Goal: Task Accomplishment & Management: Complete application form

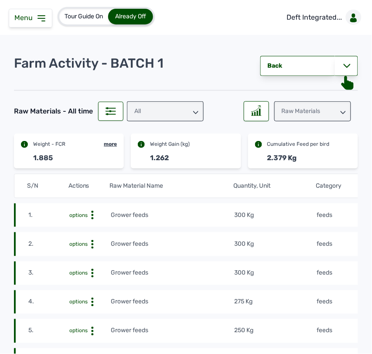
click at [347, 220] on tr "1. options Grower feeds 300 Kg feeds [DATE] 10:53 AM mf16z8vxHZ" at bounding box center [274, 215] width 521 height 24
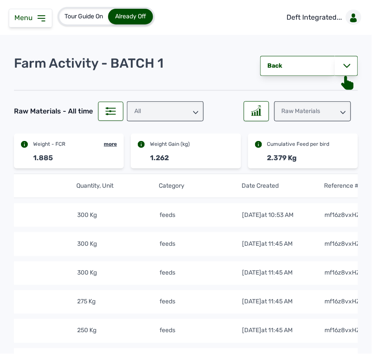
scroll to position [0, 181]
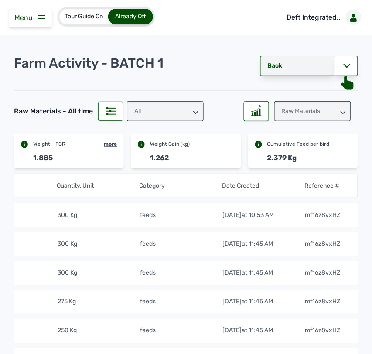
click at [312, 67] on link "Back" at bounding box center [297, 66] width 75 height 20
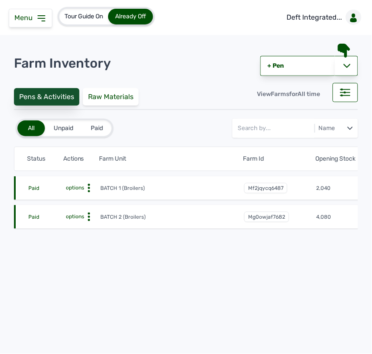
click at [59, 100] on div "Pens & Activities" at bounding box center [46, 96] width 65 height 17
click at [55, 92] on div "Pens & Activities" at bounding box center [46, 96] width 65 height 17
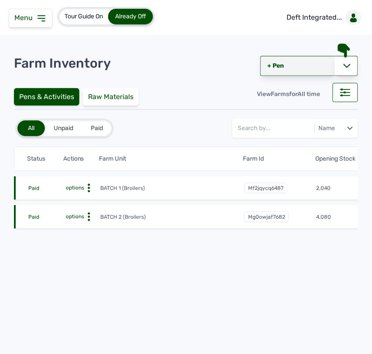
click at [288, 61] on link "+ Pen" at bounding box center [297, 66] width 75 height 20
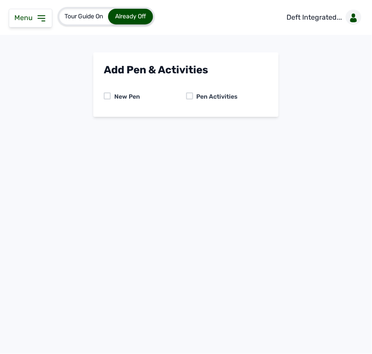
click at [191, 94] on div at bounding box center [189, 95] width 7 height 7
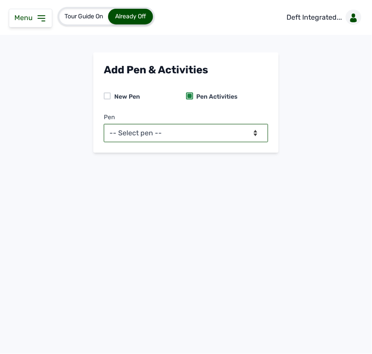
click at [193, 136] on select "-- Select pen -- BATCH 1 (Broilers) BATCH 2 (Broilers)" at bounding box center [186, 133] width 164 height 18
select select "mf2jqycq6487"
click at [104, 124] on select "-- Select pen -- BATCH 1 (Broilers) BATCH 2 (Broilers)" at bounding box center [186, 133] width 164 height 18
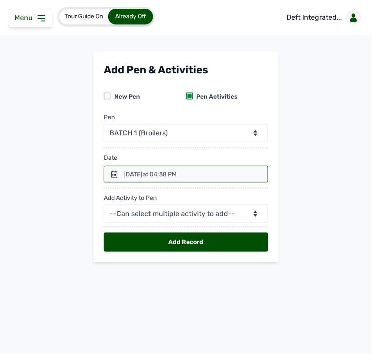
click at [112, 176] on icon at bounding box center [114, 173] width 7 height 7
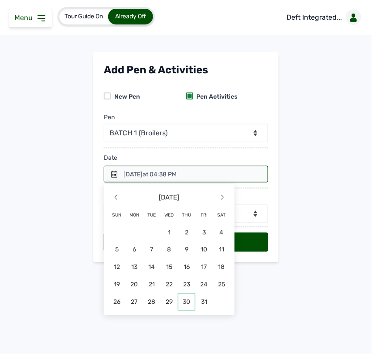
click at [186, 299] on span "30" at bounding box center [186, 301] width 17 height 17
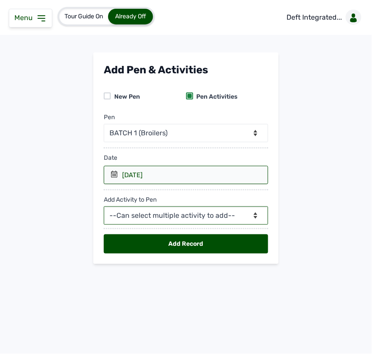
click at [169, 215] on select "--Can select multiple activity to add-- Raw Material Losses Weight" at bounding box center [186, 215] width 164 height 18
select select "Raw Material"
click at [104, 207] on select "--Can select multiple activity to add-- Raw Material Losses Weight" at bounding box center [186, 215] width 164 height 18
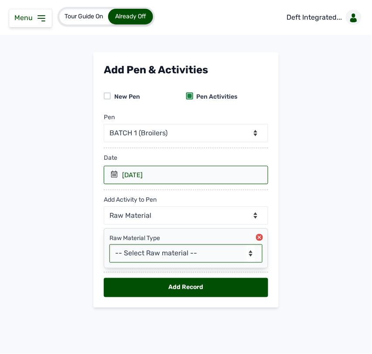
click at [166, 259] on select "-- Select Raw material -- feeds medications vaccines Biomass Fuel" at bounding box center [185, 253] width 153 height 18
select select "feeds"
click at [109, 245] on select "-- Select Raw material -- feeds medications vaccines Biomass Fuel" at bounding box center [185, 253] width 153 height 18
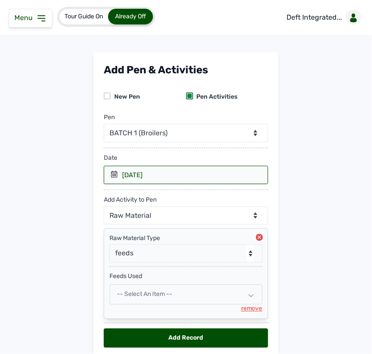
click at [147, 296] on span "-- Select an Item --" at bounding box center [144, 293] width 55 height 7
select select
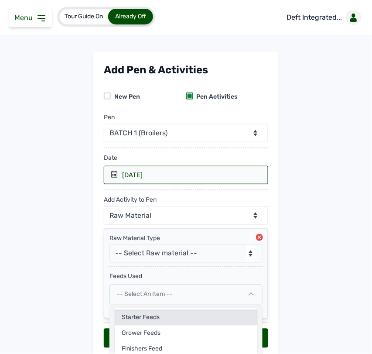
click at [146, 321] on div "Starter Feeds" at bounding box center [186, 318] width 143 height 16
select select
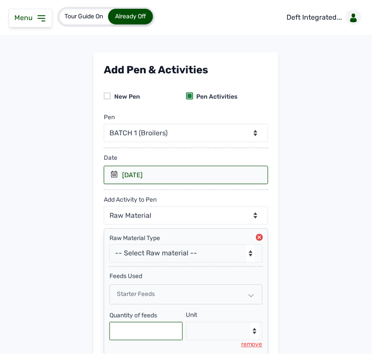
click at [140, 323] on input "text" at bounding box center [145, 331] width 73 height 18
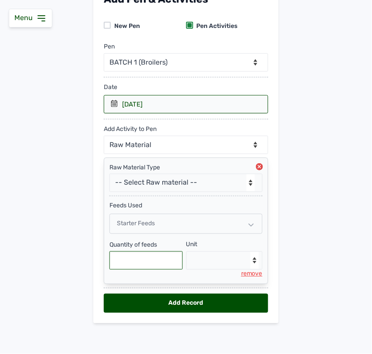
scroll to position [73, 0]
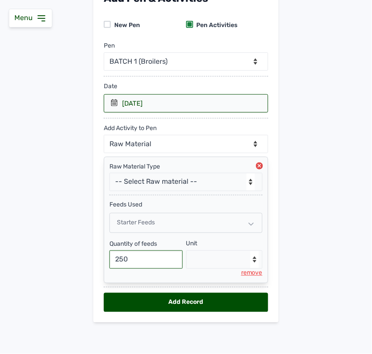
type input "250"
click at [210, 260] on select "--Select unit-- Bag(s) Kg" at bounding box center [224, 259] width 77 height 18
select select "Kg"
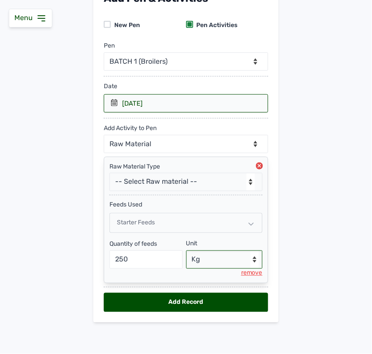
click at [186, 250] on select "--Select unit-- Bag(s) Kg" at bounding box center [224, 259] width 77 height 18
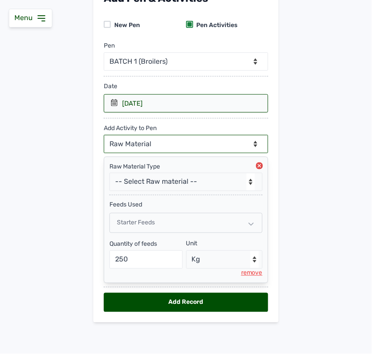
click at [168, 146] on select "--Can select multiple activity to add-- Raw Material Losses Weight" at bounding box center [186, 144] width 164 height 18
select select "Losses"
click at [104, 135] on select "--Can select multiple activity to add-- Raw Material Losses Weight" at bounding box center [186, 144] width 164 height 18
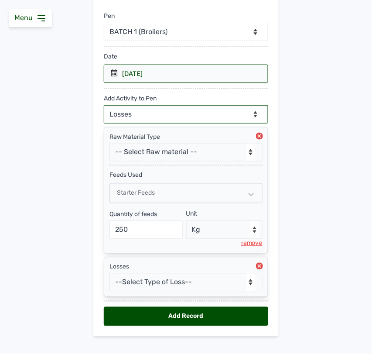
scroll to position [117, 0]
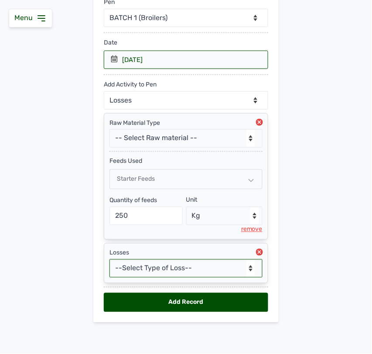
click at [190, 271] on select "--Select Type of Loss-- Mortality Culled Theft" at bounding box center [185, 268] width 153 height 18
select select "Mortality"
click at [109, 259] on select "--Select Type of Loss-- Mortality Culled Theft" at bounding box center [185, 268] width 153 height 18
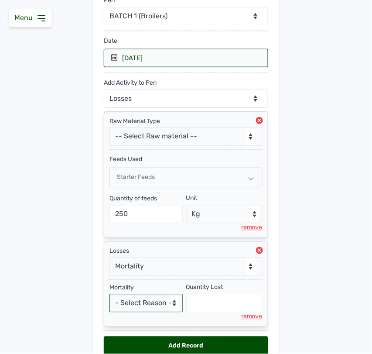
click at [140, 306] on select "- Select Reason - Disease Late Vaccination Wrong Vaccination Heat [MEDICAL_DATA…" at bounding box center [145, 303] width 73 height 18
select select "Others"
click at [109, 296] on select "- Select Reason - Disease Late Vaccination Wrong Vaccination Heat [MEDICAL_DATA…" at bounding box center [145, 303] width 73 height 18
select select "null"
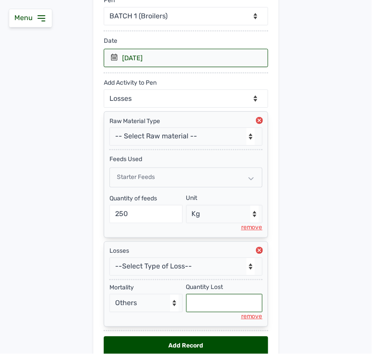
click at [201, 307] on input "text" at bounding box center [224, 303] width 77 height 18
type input "1"
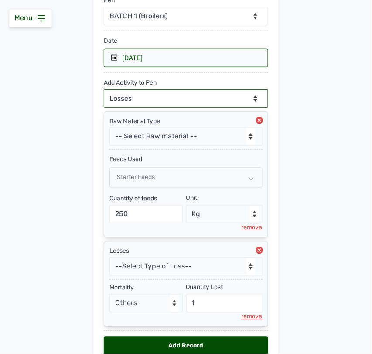
click at [188, 105] on select "--Can select multiple activity to add-- Raw Material Losses Weight" at bounding box center [186, 98] width 164 height 18
select select "Weight"
click at [104, 89] on select "--Can select multiple activity to add-- Raw Material Losses Weight" at bounding box center [186, 98] width 164 height 18
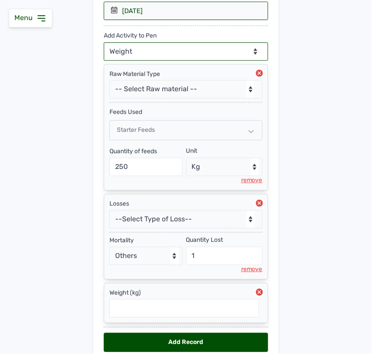
scroll to position [207, 0]
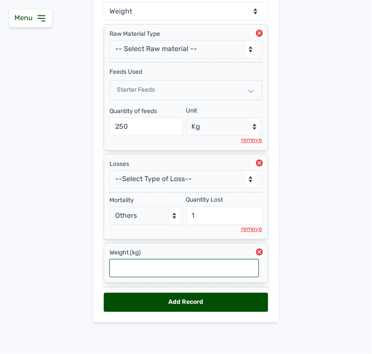
click at [197, 270] on input "text" at bounding box center [184, 268] width 150 height 18
type input "1.37"
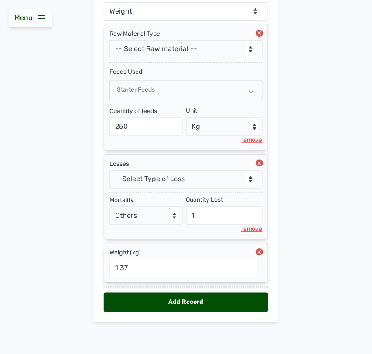
click at [198, 303] on div "Add Record" at bounding box center [186, 302] width 164 height 19
select select "null"
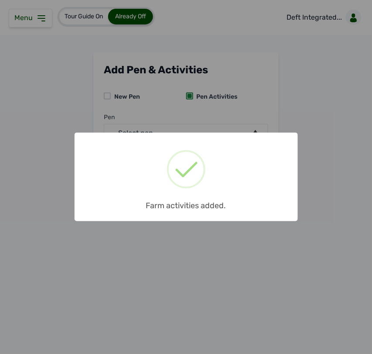
scroll to position [0, 0]
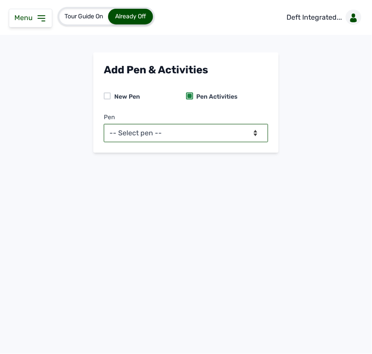
click at [251, 130] on select "-- Select pen -- BATCH 1 (Broilers) BATCH 2 (Broilers)" at bounding box center [186, 133] width 164 height 18
select select "mf2jqycq6487"
click at [104, 124] on select "-- Select pen -- BATCH 1 (Broilers) BATCH 2 (Broilers)" at bounding box center [186, 133] width 164 height 18
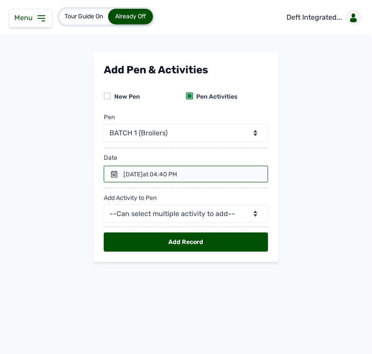
click at [116, 174] on icon at bounding box center [114, 173] width 7 height 7
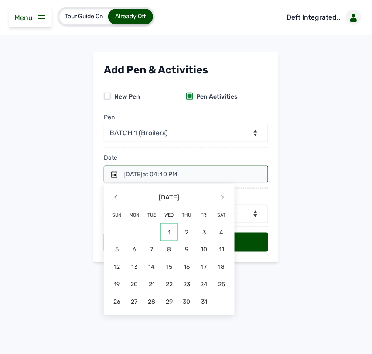
click at [171, 229] on span "1" at bounding box center [168, 231] width 17 height 17
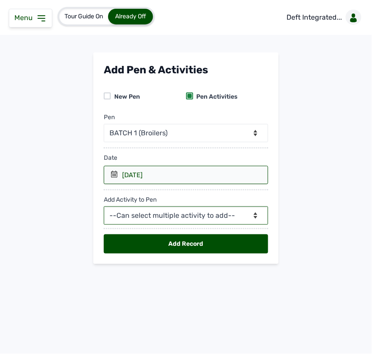
click at [131, 216] on select "--Can select multiple activity to add-- Raw Material Losses Weight" at bounding box center [186, 215] width 164 height 18
select select "Raw Material"
click at [104, 207] on select "--Can select multiple activity to add-- Raw Material Losses Weight" at bounding box center [186, 215] width 164 height 18
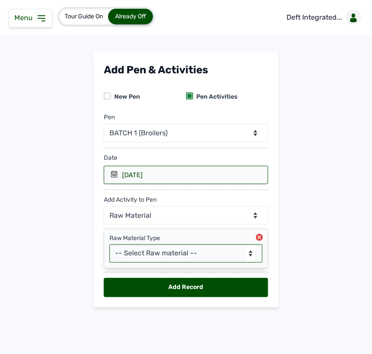
click at [154, 252] on select "-- Select Raw material -- feeds medications vaccines Biomass Fuel" at bounding box center [185, 253] width 153 height 18
select select "feeds"
click at [109, 245] on select "-- Select Raw material -- feeds medications vaccines Biomass Fuel" at bounding box center [185, 253] width 153 height 18
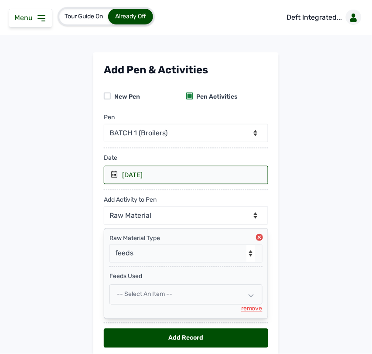
click at [150, 296] on span "-- Select an Item --" at bounding box center [144, 293] width 55 height 7
select select
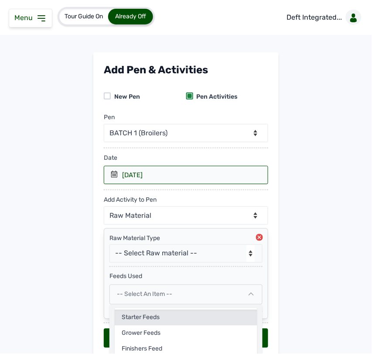
click at [150, 318] on div "Starter Feeds" at bounding box center [186, 318] width 143 height 16
select select
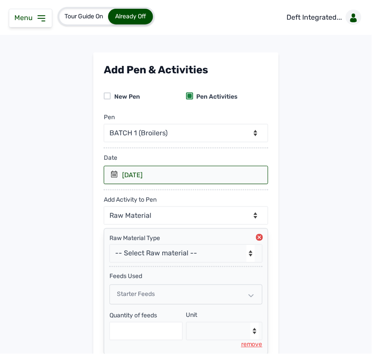
scroll to position [73, 0]
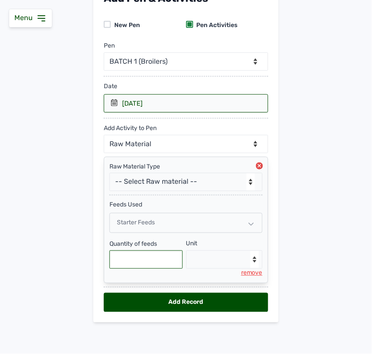
click at [132, 267] on input "text" at bounding box center [145, 259] width 73 height 18
type input "250"
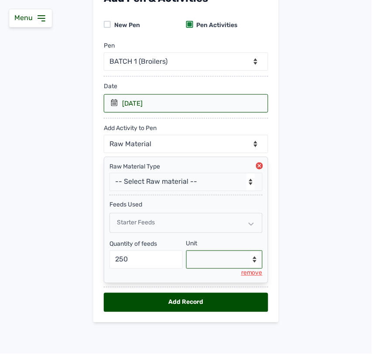
click at [226, 261] on select "--Select unit-- Bag(s) Kg" at bounding box center [224, 259] width 77 height 18
select select "Kg"
click at [186, 250] on select "--Select unit-- Bag(s) Kg" at bounding box center [224, 259] width 77 height 18
click at [170, 221] on div "Starter Feeds" at bounding box center [185, 223] width 153 height 20
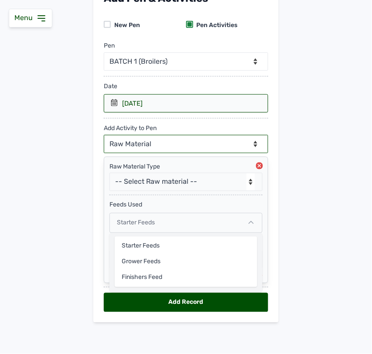
click at [158, 142] on select "--Can select multiple activity to add-- Raw Material Losses Weight" at bounding box center [186, 144] width 164 height 18
select select "Losses"
click at [104, 135] on select "--Can select multiple activity to add-- Raw Material Losses Weight" at bounding box center [186, 144] width 164 height 18
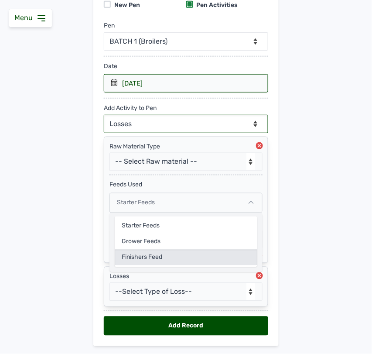
scroll to position [117, 0]
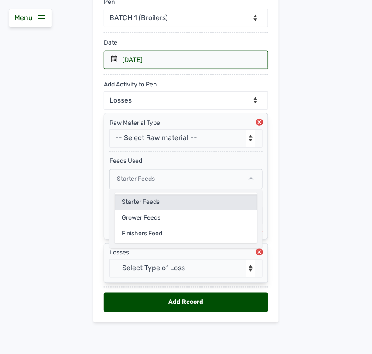
click at [172, 197] on div "Starter Feeds" at bounding box center [186, 202] width 143 height 16
select select
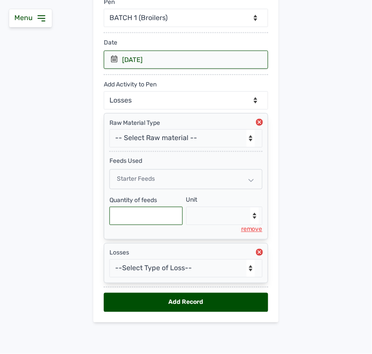
click at [159, 218] on input "text" at bounding box center [145, 216] width 73 height 18
type input "250"
click at [202, 212] on select "--Select unit-- Bag(s) Kg" at bounding box center [224, 216] width 77 height 18
select select "Kg"
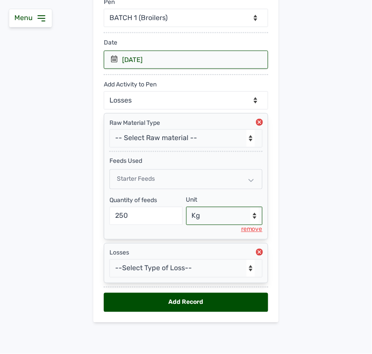
click at [186, 207] on select "--Select unit-- Bag(s) Kg" at bounding box center [224, 216] width 77 height 18
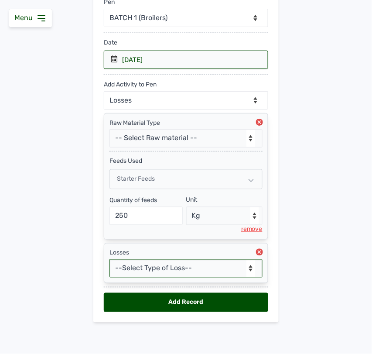
click at [188, 268] on select "--Select Type of Loss-- Mortality Culled Theft" at bounding box center [185, 268] width 153 height 18
select select "Mortality"
click at [109, 259] on select "--Select Type of Loss-- Mortality Culled Theft" at bounding box center [185, 268] width 153 height 18
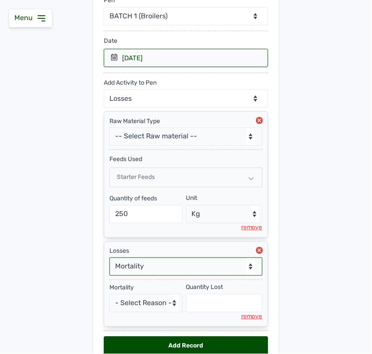
scroll to position [163, 0]
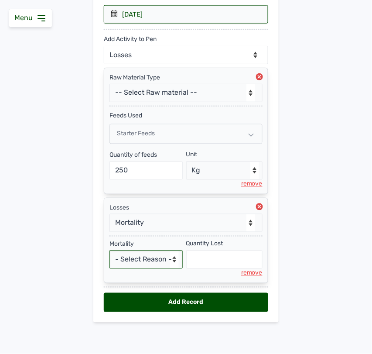
click at [155, 255] on select "- Select Reason - Disease Late Vaccination Wrong Vaccination Heat [MEDICAL_DATA…" at bounding box center [145, 259] width 73 height 18
select select "Others"
click at [109, 250] on select "- Select Reason - Disease Late Vaccination Wrong Vaccination Heat [MEDICAL_DATA…" at bounding box center [145, 259] width 73 height 18
select select "null"
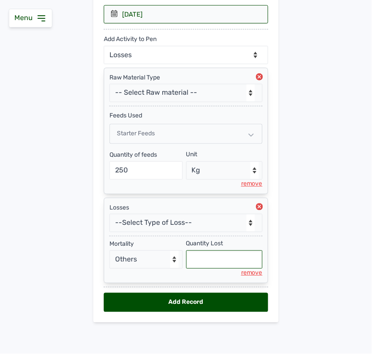
click at [237, 263] on input "text" at bounding box center [224, 259] width 77 height 18
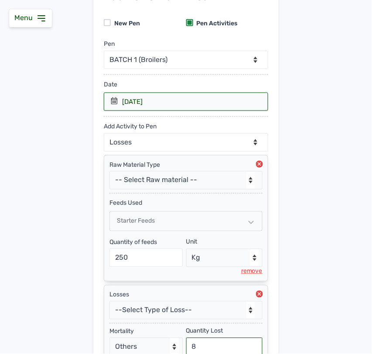
scroll to position [63, 0]
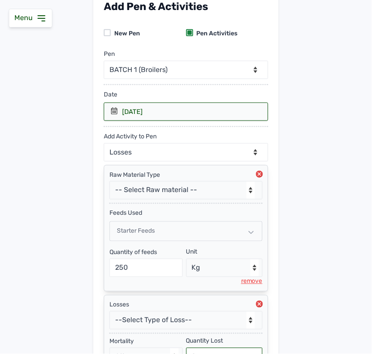
type input "8"
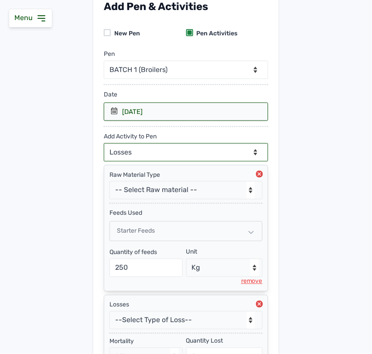
click at [207, 148] on select "--Can select multiple activity to add-- Raw Material Losses Weight" at bounding box center [186, 152] width 164 height 18
select select "Weight"
click at [104, 143] on select "--Can select multiple activity to add-- Raw Material Losses Weight" at bounding box center [186, 152] width 164 height 18
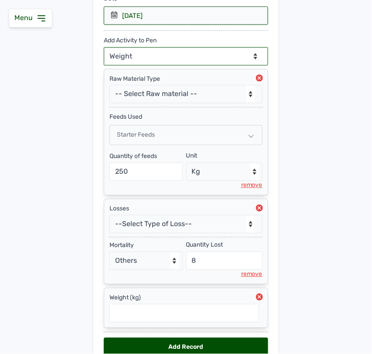
scroll to position [207, 0]
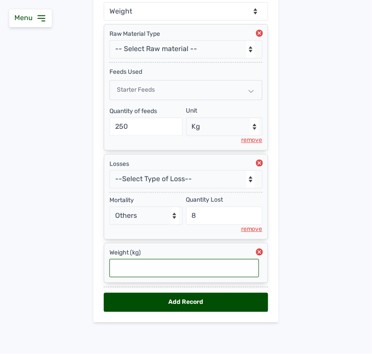
click at [138, 268] on input "text" at bounding box center [184, 268] width 150 height 18
type input "1.49"
click at [177, 301] on div "Add Record" at bounding box center [186, 302] width 164 height 19
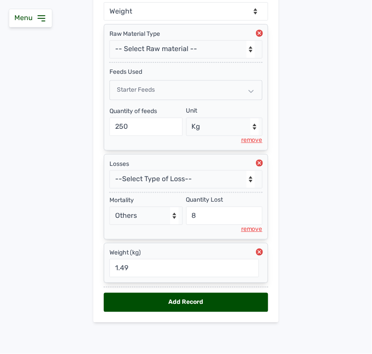
select select "null"
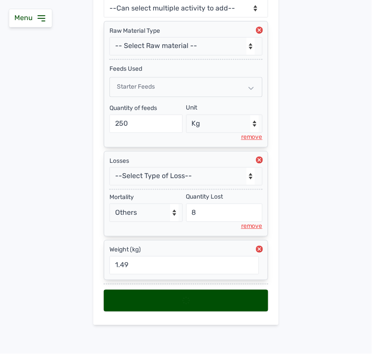
select select
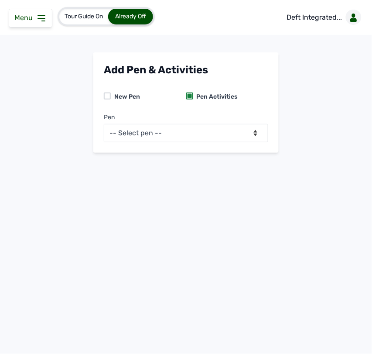
click at [42, 22] on icon at bounding box center [41, 18] width 10 height 10
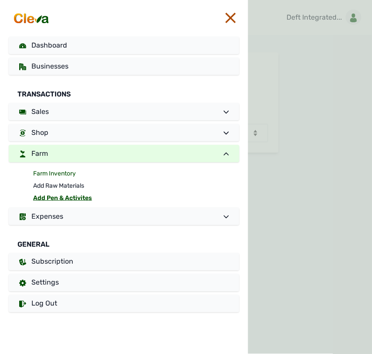
click at [54, 173] on link "Farm Inventory" at bounding box center [136, 173] width 206 height 12
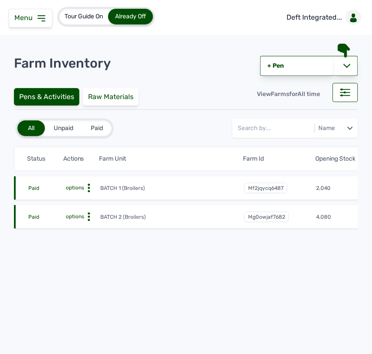
click at [87, 188] on icon at bounding box center [89, 188] width 9 height 9
click at [81, 197] on div "Farm Activities" at bounding box center [68, 201] width 62 height 10
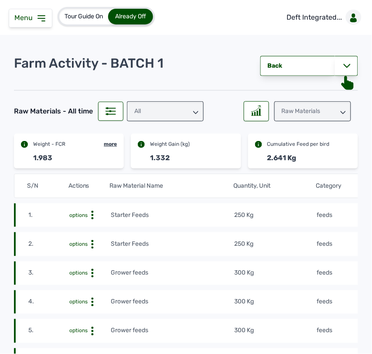
click at [301, 110] on div "Raw Materials" at bounding box center [312, 111] width 77 height 20
click at [293, 148] on div "Weight" at bounding box center [312, 150] width 77 height 16
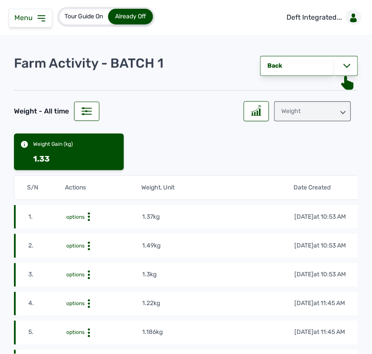
click at [85, 216] on icon at bounding box center [89, 216] width 9 height 9
click at [92, 229] on div "Edit" at bounding box center [110, 230] width 62 height 10
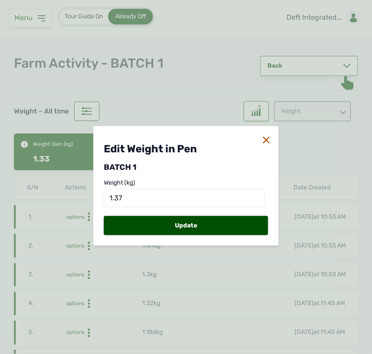
click at [265, 138] on icon at bounding box center [266, 139] width 7 height 7
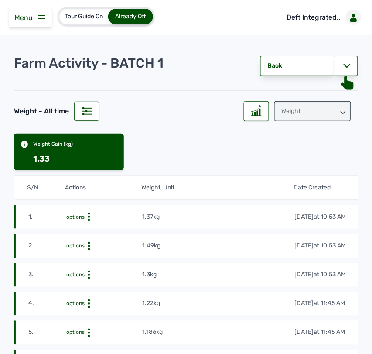
click at [88, 216] on icon at bounding box center [89, 216] width 9 height 9
click at [99, 236] on div "Delete" at bounding box center [110, 240] width 62 height 10
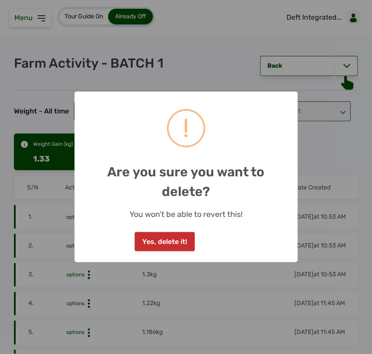
click at [156, 242] on button "Yes, delete it!" at bounding box center [165, 241] width 60 height 19
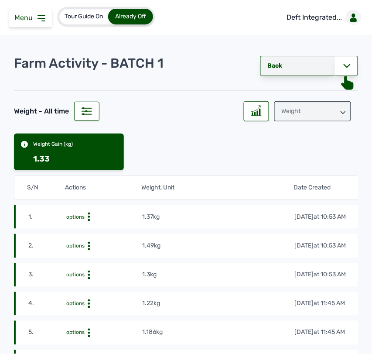
click at [282, 68] on link "Back" at bounding box center [297, 66] width 75 height 20
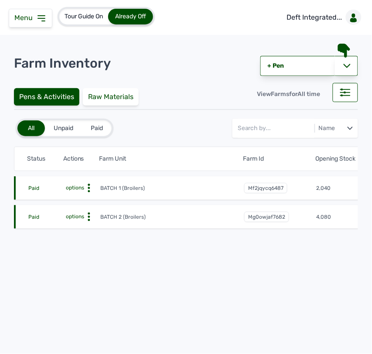
click at [85, 187] on icon at bounding box center [89, 188] width 9 height 9
click at [85, 201] on div "Farm Activities" at bounding box center [68, 201] width 62 height 10
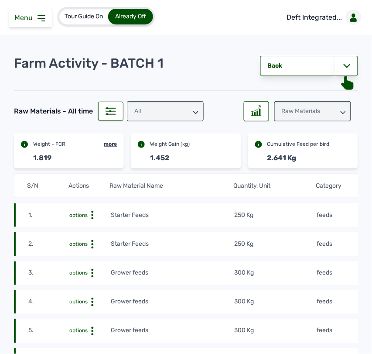
click at [317, 107] on div "Raw Materials" at bounding box center [312, 111] width 77 height 20
click at [293, 212] on td "250 Kg" at bounding box center [275, 215] width 82 height 10
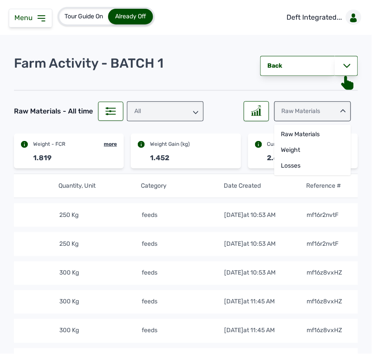
scroll to position [0, 181]
click at [170, 214] on td "feeds" at bounding box center [181, 215] width 82 height 10
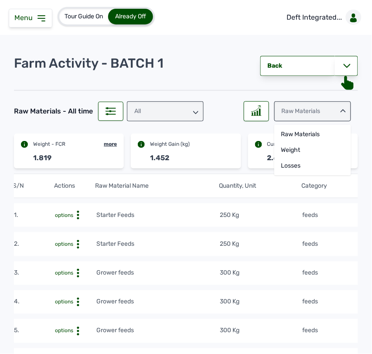
scroll to position [0, 0]
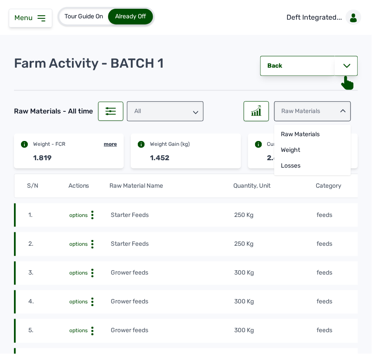
click at [92, 214] on circle at bounding box center [92, 215] width 2 height 2
click at [82, 229] on div "Delete" at bounding box center [79, 228] width 62 height 10
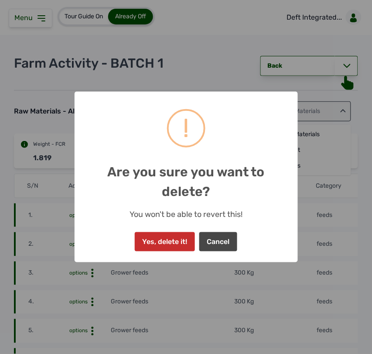
click at [174, 233] on button "Yes, delete it!" at bounding box center [165, 241] width 60 height 19
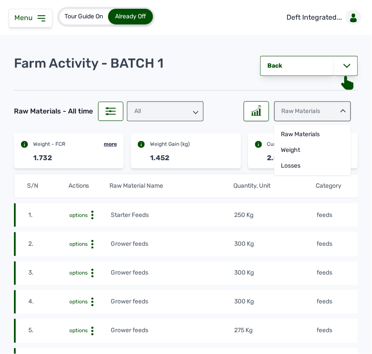
click at [193, 110] on icon at bounding box center [195, 112] width 5 height 5
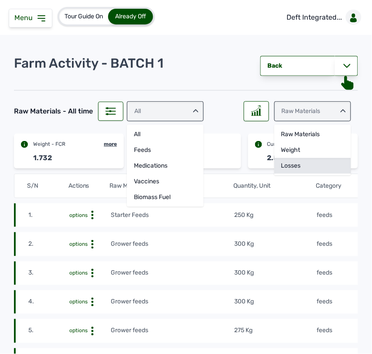
click at [311, 162] on div "Losses" at bounding box center [312, 166] width 77 height 16
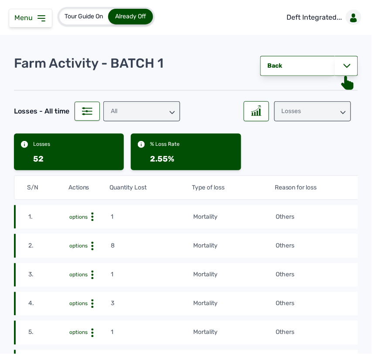
click at [318, 219] on td "Others" at bounding box center [337, 217] width 124 height 10
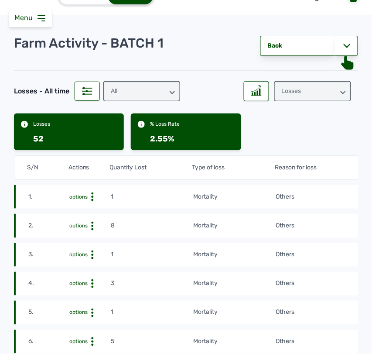
scroll to position [22, 0]
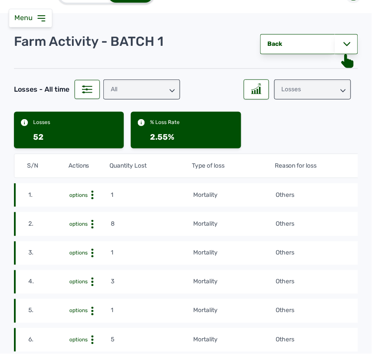
click at [319, 187] on tr "1. options 1 mortality Others [DATE] 10:53 AM mg9l0vs36433" at bounding box center [274, 195] width 521 height 24
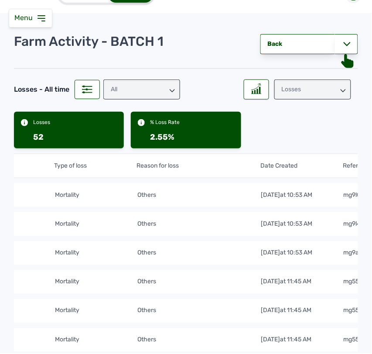
scroll to position [0, 181]
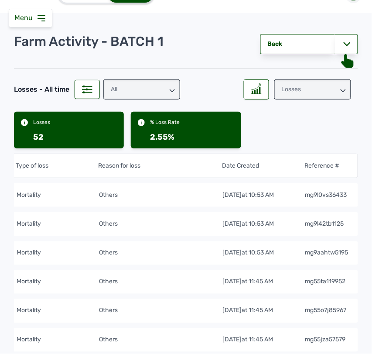
click at [151, 199] on td "Others" at bounding box center [161, 195] width 124 height 10
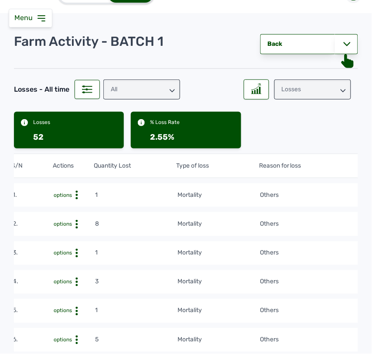
scroll to position [0, 0]
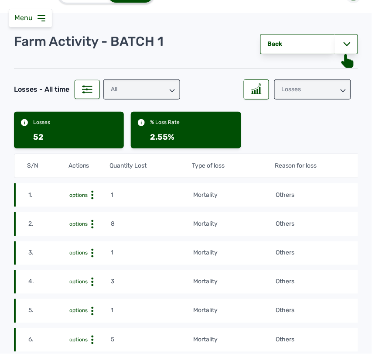
click at [94, 191] on icon at bounding box center [92, 195] width 9 height 9
click at [97, 216] on div "Delete" at bounding box center [79, 219] width 62 height 10
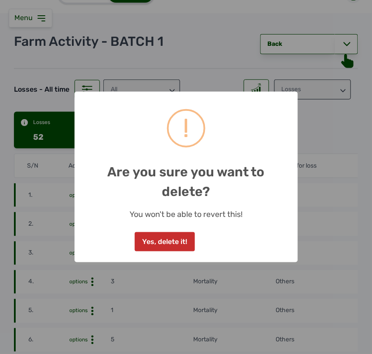
click at [166, 242] on button "Yes, delete it!" at bounding box center [165, 241] width 60 height 19
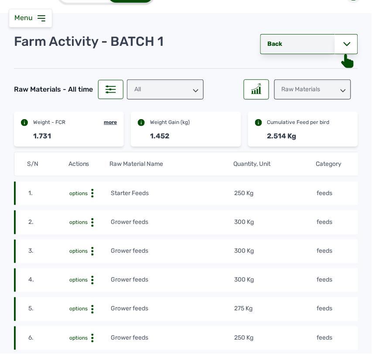
click at [279, 44] on link "Back" at bounding box center [297, 44] width 75 height 20
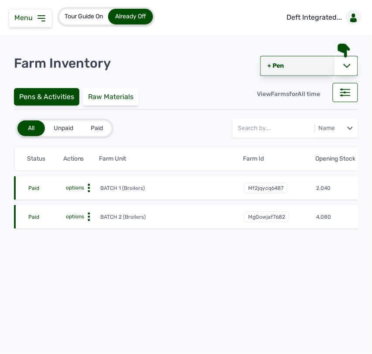
click at [278, 66] on link "+ Pen" at bounding box center [297, 66] width 75 height 20
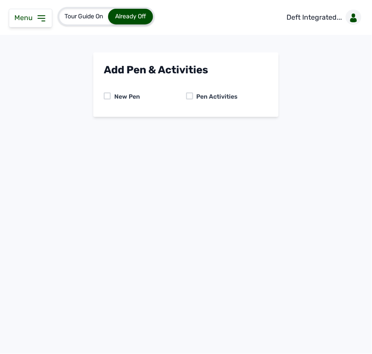
click at [192, 96] on div at bounding box center [189, 95] width 7 height 7
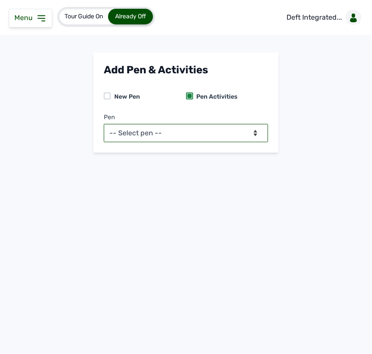
click at [184, 131] on select "-- Select pen -- BATCH 1 (Broilers) BATCH 2 (Broilers)" at bounding box center [186, 133] width 164 height 18
select select "mf2jqycq6487"
click at [104, 124] on select "-- Select pen -- BATCH 1 (Broilers) BATCH 2 (Broilers)" at bounding box center [186, 133] width 164 height 18
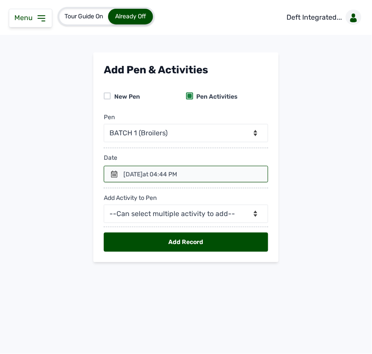
click at [115, 173] on icon at bounding box center [114, 173] width 7 height 7
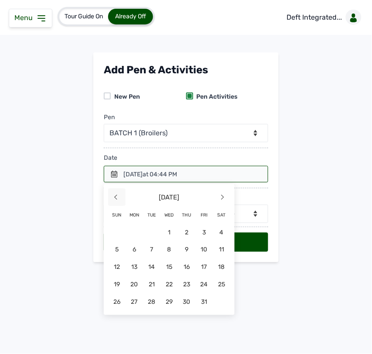
click at [116, 197] on span "<" at bounding box center [116, 196] width 17 height 17
click at [157, 302] on span "30" at bounding box center [151, 301] width 17 height 17
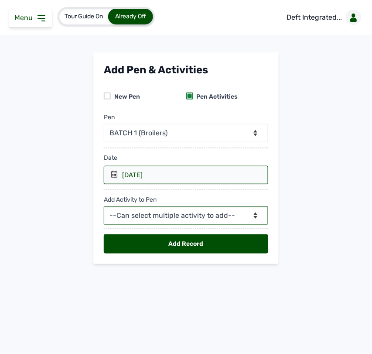
click at [160, 214] on select "--Can select multiple activity to add-- Raw Material Losses Weight" at bounding box center [186, 215] width 164 height 18
select select "Raw Material"
click at [104, 207] on select "--Can select multiple activity to add-- Raw Material Losses Weight" at bounding box center [186, 215] width 164 height 18
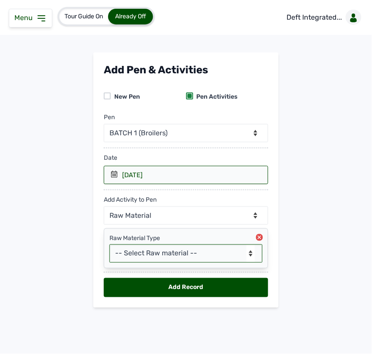
click at [151, 251] on select "-- Select Raw material -- feeds medications vaccines Biomass Fuel" at bounding box center [185, 253] width 153 height 18
select select "feeds"
click at [109, 245] on select "-- Select Raw material -- feeds medications vaccines Biomass Fuel" at bounding box center [185, 253] width 153 height 18
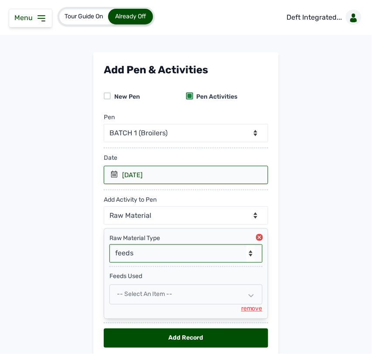
scroll to position [37, 0]
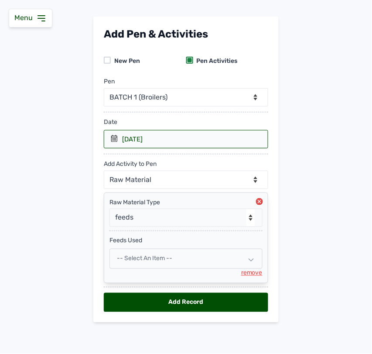
click at [167, 256] on span "-- Select an Item --" at bounding box center [144, 258] width 55 height 7
select select
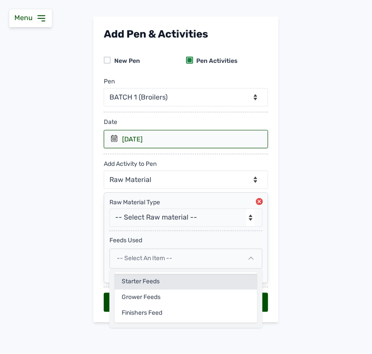
click at [158, 277] on div "Starter Feeds" at bounding box center [186, 282] width 143 height 16
select select
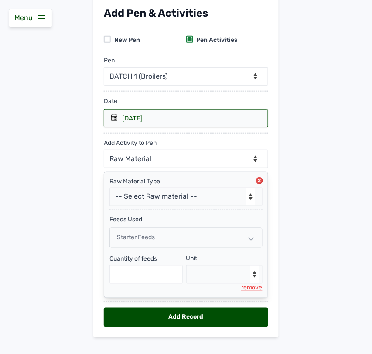
scroll to position [73, 0]
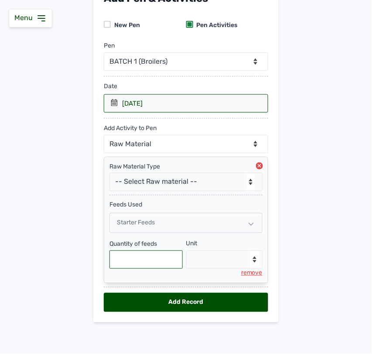
click at [150, 252] on input "text" at bounding box center [145, 259] width 73 height 18
type input "250"
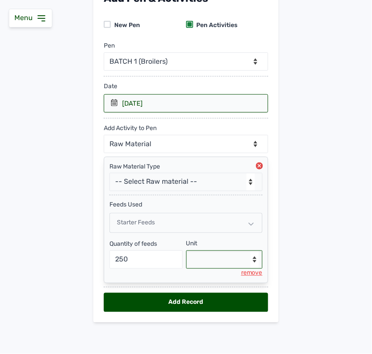
click at [208, 259] on select "--Select unit-- Bag(s) Kg" at bounding box center [224, 259] width 77 height 18
select select "Kg"
click at [186, 250] on select "--Select unit-- Bag(s) Kg" at bounding box center [224, 259] width 77 height 18
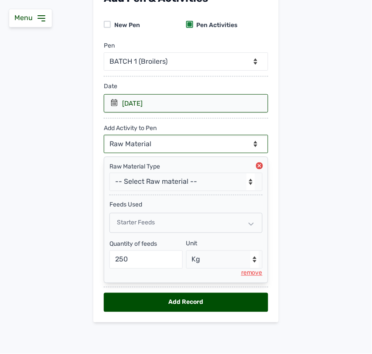
click at [182, 143] on select "--Can select multiple activity to add-- Raw Material Losses Weight" at bounding box center [186, 144] width 164 height 18
select select "Losses"
click at [104, 135] on select "--Can select multiple activity to add-- Raw Material Losses Weight" at bounding box center [186, 144] width 164 height 18
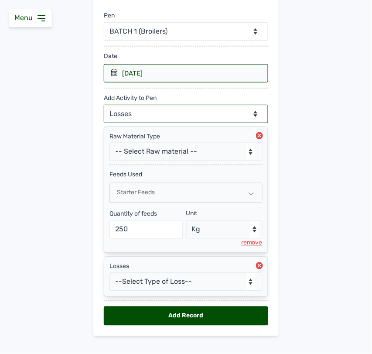
scroll to position [117, 0]
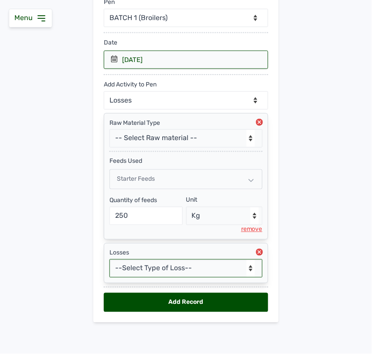
click at [169, 262] on select "--Select Type of Loss-- Mortality Culled Theft" at bounding box center [185, 268] width 153 height 18
click at [109, 259] on select "--Select Type of Loss-- Mortality Culled Theft" at bounding box center [185, 268] width 153 height 18
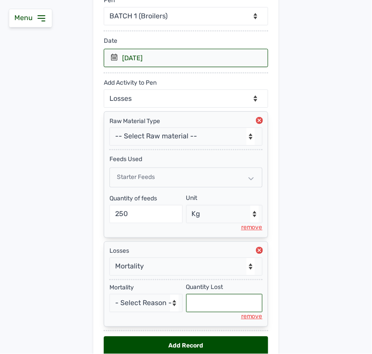
click at [209, 300] on input "text" at bounding box center [224, 303] width 77 height 18
select select "null"
type input "1"
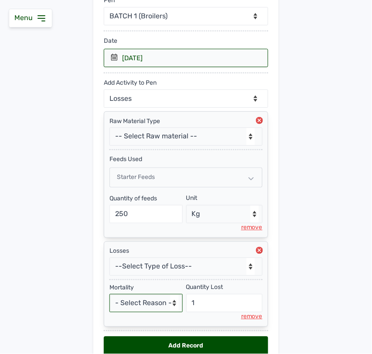
click at [136, 308] on select "- Select Reason - Disease Late Vaccination Wrong Vaccination Heat [MEDICAL_DATA…" at bounding box center [145, 303] width 73 height 18
select select "Others"
click at [109, 296] on select "- Select Reason - Disease Late Vaccination Wrong Vaccination Heat [MEDICAL_DATA…" at bounding box center [145, 303] width 73 height 18
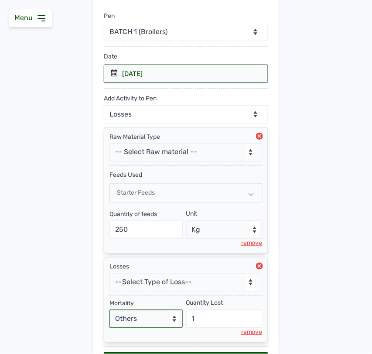
scroll to position [81, 0]
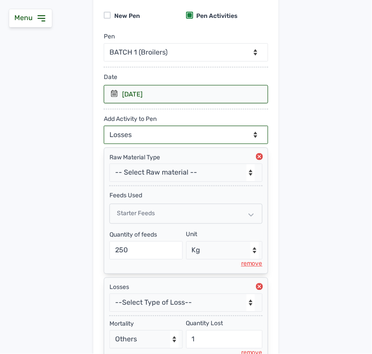
click at [192, 130] on select "--Can select multiple activity to add-- Raw Material Losses Weight" at bounding box center [186, 135] width 164 height 18
select select "Weight"
click at [104, 126] on select "--Can select multiple activity to add-- Raw Material Losses Weight" at bounding box center [186, 135] width 164 height 18
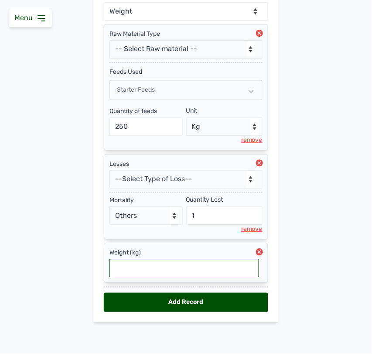
click at [177, 263] on input "text" at bounding box center [184, 268] width 150 height 18
type input "1.37"
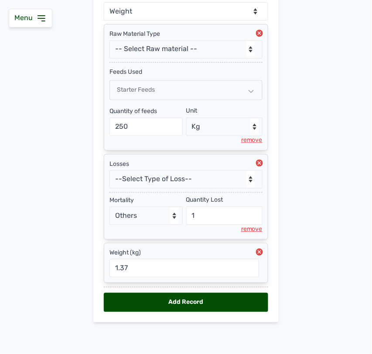
click at [226, 297] on div "Add Record" at bounding box center [186, 302] width 164 height 19
select select "null"
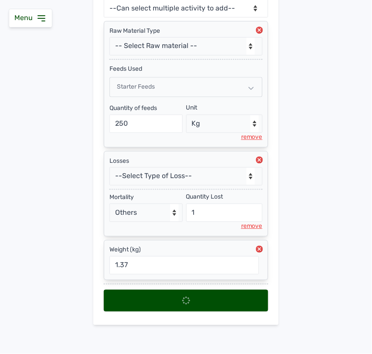
select select
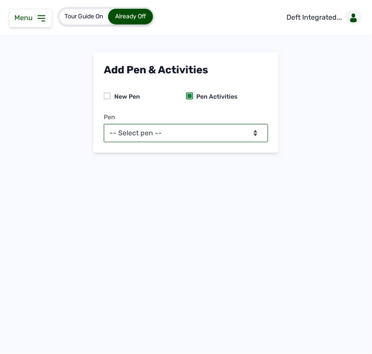
click at [153, 138] on select "-- Select pen -- BATCH 1 (Broilers) BATCH 2 (Broilers)" at bounding box center [186, 133] width 164 height 18
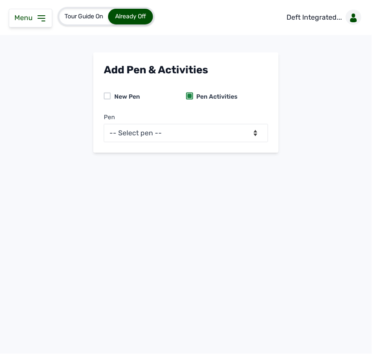
click at [47, 12] on div "Menu" at bounding box center [31, 18] width 44 height 19
click at [46, 17] on div "Menu" at bounding box center [31, 18] width 44 height 19
click at [41, 17] on icon at bounding box center [41, 18] width 10 height 10
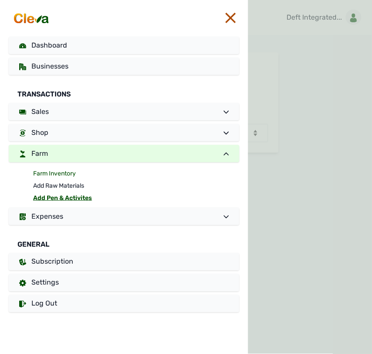
click at [62, 169] on link "Farm Inventory" at bounding box center [136, 173] width 206 height 12
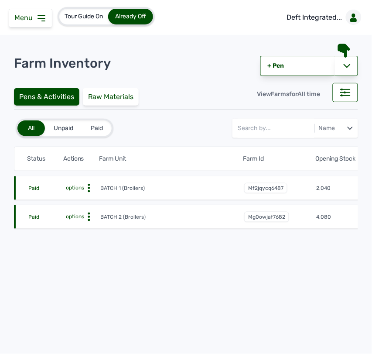
click at [88, 188] on circle at bounding box center [89, 188] width 2 height 2
click at [84, 196] on div "Farm Activities" at bounding box center [68, 201] width 62 height 10
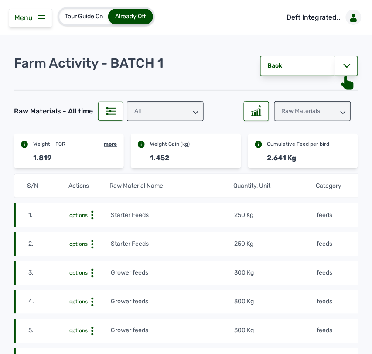
click at [217, 216] on td "Starter Feeds" at bounding box center [172, 215] width 124 height 10
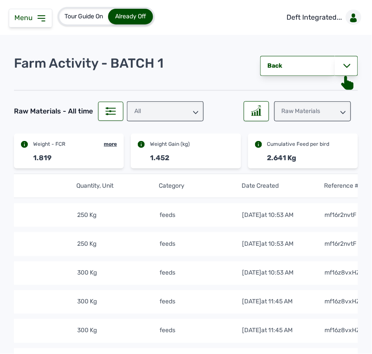
scroll to position [0, 181]
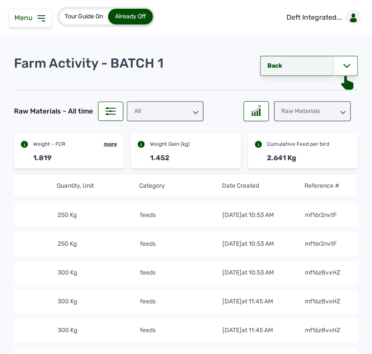
click at [295, 68] on link "Back" at bounding box center [297, 66] width 75 height 20
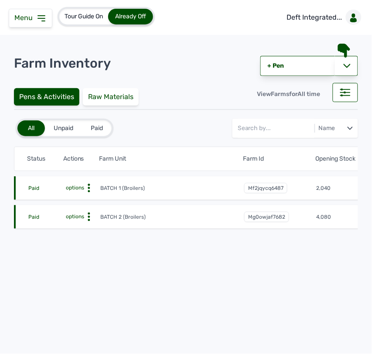
click at [86, 214] on icon at bounding box center [89, 216] width 9 height 9
click at [90, 230] on div "Farm Activities" at bounding box center [68, 230] width 62 height 10
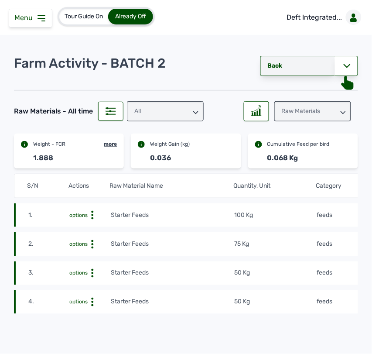
click at [273, 66] on link "Back" at bounding box center [297, 66] width 75 height 20
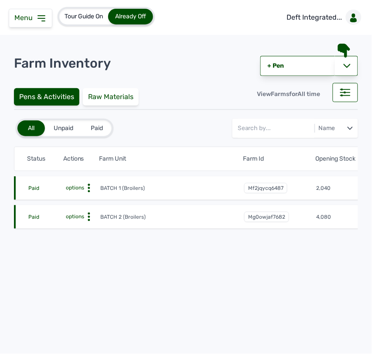
click at [89, 212] on icon at bounding box center [89, 216] width 9 height 9
click at [77, 228] on div "Farm Activities" at bounding box center [68, 230] width 62 height 10
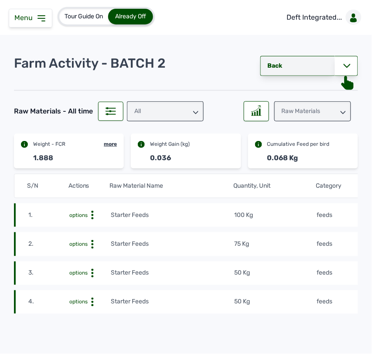
click at [272, 69] on link "Back" at bounding box center [297, 66] width 75 height 20
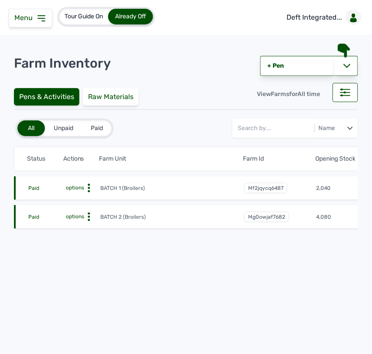
click at [90, 184] on icon at bounding box center [89, 188] width 9 height 9
click at [77, 201] on div "Farm Activities" at bounding box center [68, 201] width 62 height 10
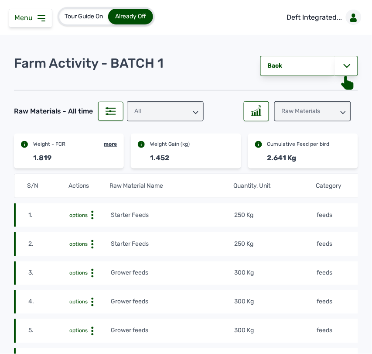
click at [89, 211] on icon at bounding box center [92, 215] width 9 height 9
click at [62, 225] on div "Delete" at bounding box center [79, 228] width 62 height 10
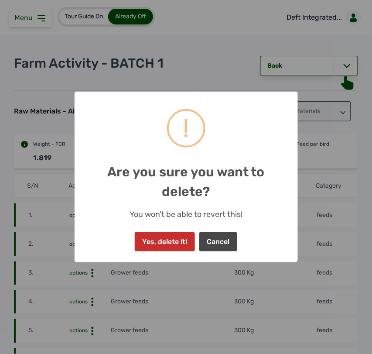
click at [171, 243] on button "Yes, delete it!" at bounding box center [165, 241] width 60 height 19
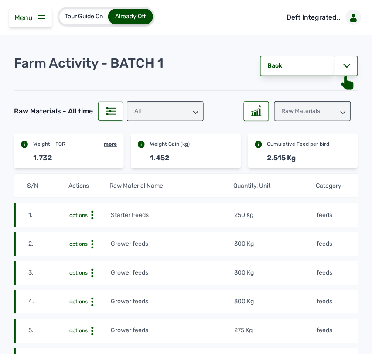
click at [293, 225] on tr "1. options Starter Feeds 250 Kg feeds [DATE] 10:53 AM mf16r2nvtF" at bounding box center [274, 215] width 521 height 24
click at [304, 221] on tr "1. options Starter Feeds 250 Kg feeds [DATE] 10:53 AM mf16r2nvtF" at bounding box center [274, 215] width 521 height 24
click at [94, 214] on icon at bounding box center [92, 215] width 9 height 9
click at [86, 228] on div "Delete" at bounding box center [79, 228] width 62 height 10
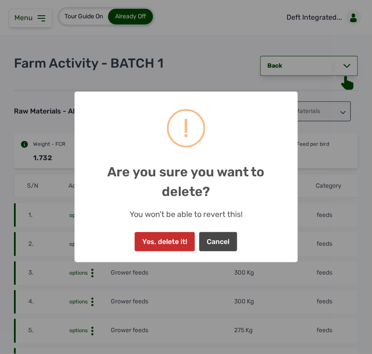
click at [163, 245] on button "Yes, delete it!" at bounding box center [165, 241] width 60 height 19
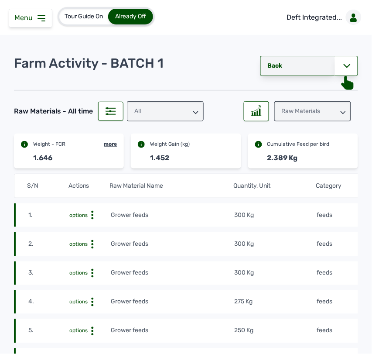
click at [288, 66] on link "Back" at bounding box center [297, 66] width 75 height 20
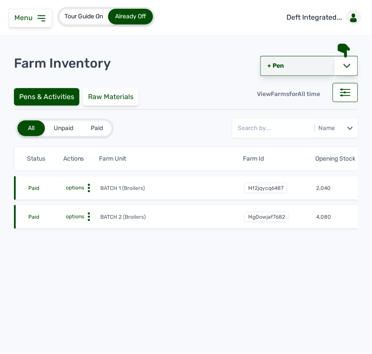
click at [282, 65] on link "+ Pen" at bounding box center [297, 66] width 75 height 20
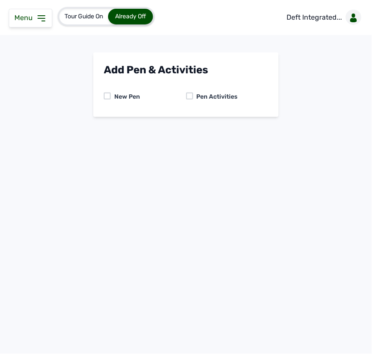
click at [191, 95] on div at bounding box center [189, 95] width 7 height 7
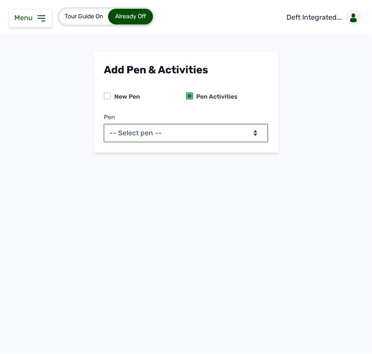
click at [175, 132] on select "-- Select pen -- BATCH 1 (Broilers) BATCH 2 (Broilers)" at bounding box center [186, 133] width 164 height 18
select select "mf2jqycq6487"
click at [104, 124] on select "-- Select pen -- BATCH 1 (Broilers) BATCH 2 (Broilers)" at bounding box center [186, 133] width 164 height 18
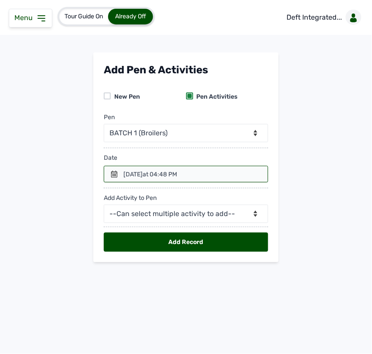
click at [112, 173] on icon at bounding box center [114, 173] width 6 height 7
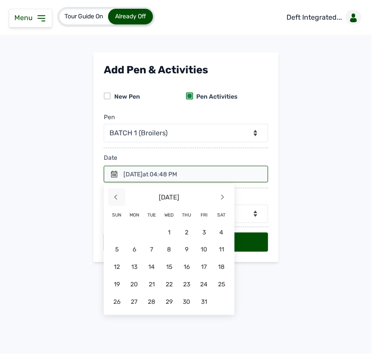
click at [118, 196] on span "<" at bounding box center [116, 196] width 17 height 17
click at [155, 297] on span "30" at bounding box center [151, 301] width 17 height 17
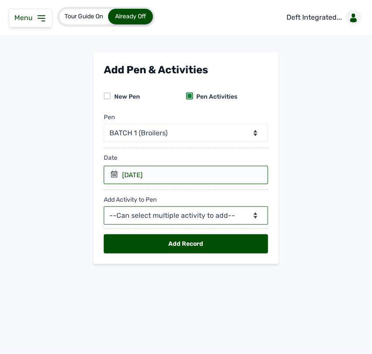
click at [155, 214] on select "--Can select multiple activity to add-- Raw Material Losses Weight" at bounding box center [186, 215] width 164 height 18
select select "Raw Material"
click at [104, 207] on select "--Can select multiple activity to add-- Raw Material Losses Weight" at bounding box center [186, 215] width 164 height 18
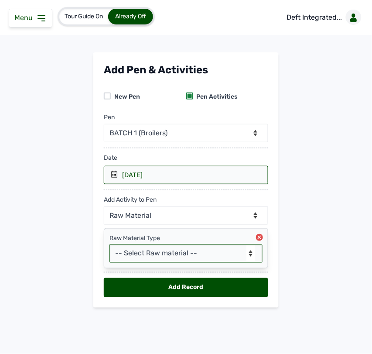
click at [143, 255] on select "-- Select Raw material -- feeds medications vaccines Biomass Fuel" at bounding box center [185, 253] width 153 height 18
select select "feeds"
click at [109, 245] on select "-- Select Raw material -- feeds medications vaccines Biomass Fuel" at bounding box center [185, 253] width 153 height 18
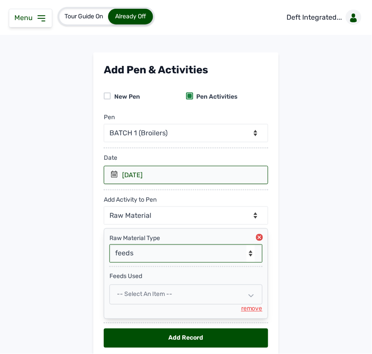
click at [146, 297] on span "-- Select an Item --" at bounding box center [144, 293] width 55 height 7
select select
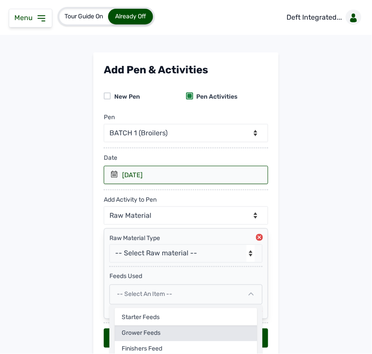
click at [147, 330] on div "Grower feeds" at bounding box center [186, 333] width 143 height 16
select select
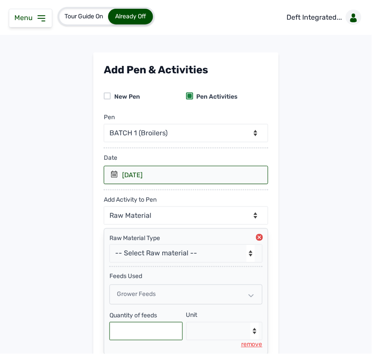
click at [140, 329] on input "text" at bounding box center [145, 331] width 73 height 18
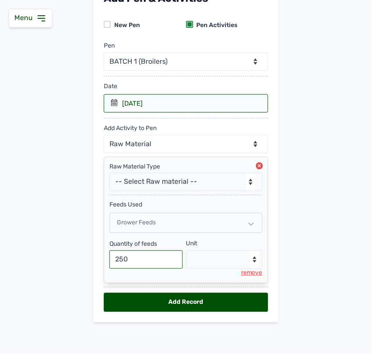
type input "250"
click at [206, 259] on select "--Select unit-- Bag(s) Kg" at bounding box center [224, 259] width 77 height 18
select select "Kg"
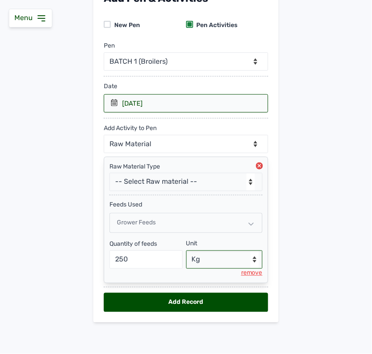
click at [186, 250] on select "--Select unit-- Bag(s) Kg" at bounding box center [224, 259] width 77 height 18
click at [177, 299] on div "Add Record" at bounding box center [186, 302] width 164 height 19
select select "null"
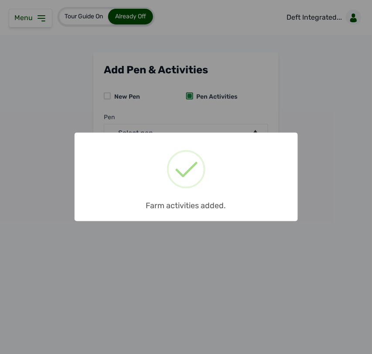
scroll to position [0, 0]
click at [207, 237] on div "× Farm activities added. OK No Cancel" at bounding box center [186, 177] width 372 height 354
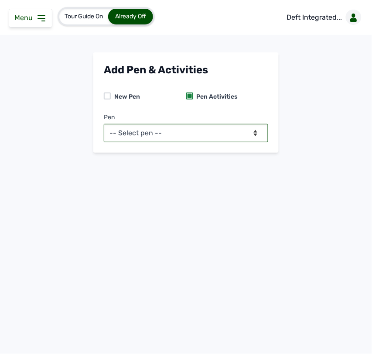
click at [198, 133] on select "-- Select pen -- BATCH 1 (Broilers) BATCH 2 (Broilers)" at bounding box center [186, 133] width 164 height 18
select select "mf2jqycq6487"
click at [104, 124] on select "-- Select pen -- BATCH 1 (Broilers) BATCH 2 (Broilers)" at bounding box center [186, 133] width 164 height 18
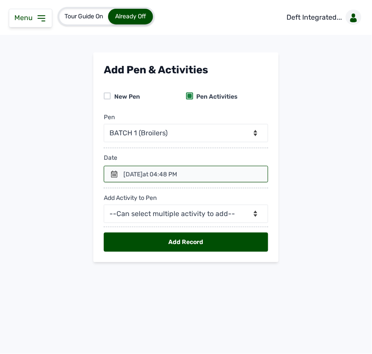
click at [111, 171] on icon at bounding box center [114, 173] width 7 height 7
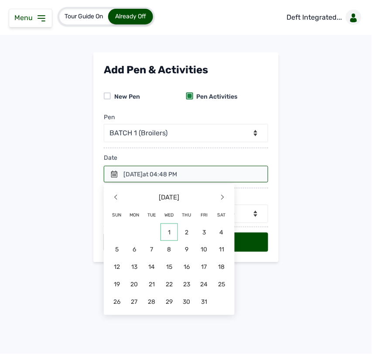
click at [172, 233] on span "1" at bounding box center [168, 231] width 17 height 17
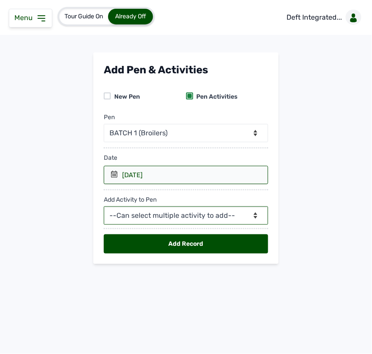
click at [162, 217] on select "--Can select multiple activity to add-- Raw Material Losses Weight" at bounding box center [186, 215] width 164 height 18
select select "Raw Material"
click at [104, 207] on select "--Can select multiple activity to add-- Raw Material Losses Weight" at bounding box center [186, 215] width 164 height 18
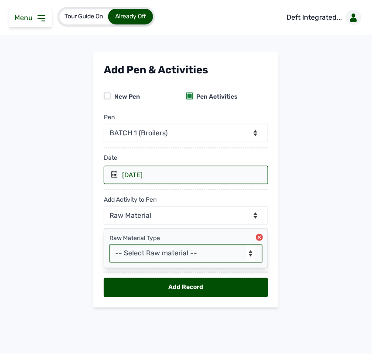
click at [153, 254] on select "-- Select Raw material -- feeds medications vaccines Biomass Fuel" at bounding box center [185, 253] width 153 height 18
select select "feeds"
click at [109, 245] on select "-- Select Raw material -- feeds medications vaccines Biomass Fuel" at bounding box center [185, 253] width 153 height 18
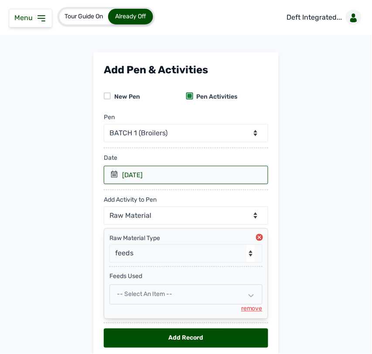
click at [149, 293] on span "-- Select an Item --" at bounding box center [144, 293] width 55 height 7
select select
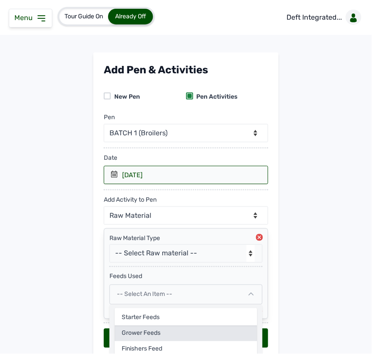
click at [152, 332] on div "Grower feeds" at bounding box center [186, 333] width 143 height 16
select select
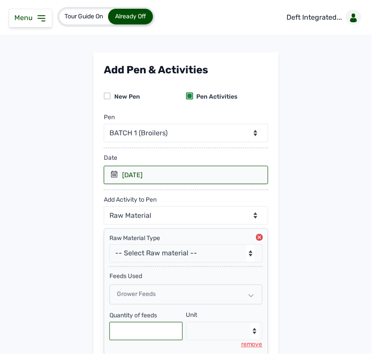
click at [152, 330] on input "text" at bounding box center [145, 331] width 73 height 18
type input "250"
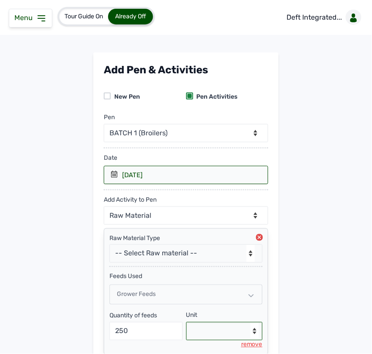
click at [225, 323] on select "--Select unit-- Bag(s) Kg" at bounding box center [224, 331] width 77 height 18
select select "Kg"
click at [186, 323] on select "--Select unit-- Bag(s) Kg" at bounding box center [224, 331] width 77 height 18
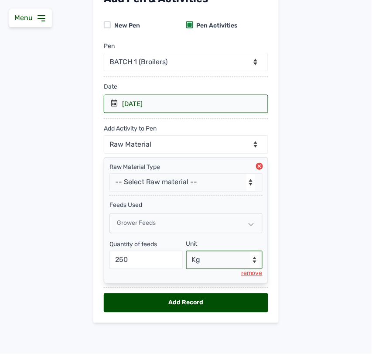
scroll to position [73, 0]
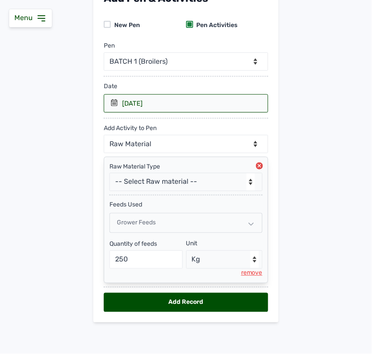
click at [197, 301] on div "Add Record" at bounding box center [186, 302] width 164 height 19
select select "null"
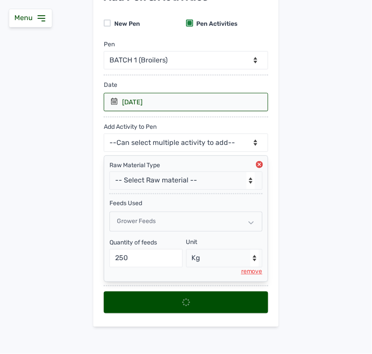
select select
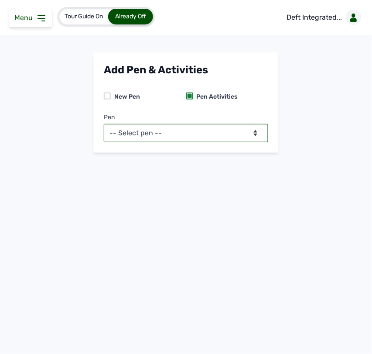
click at [221, 134] on select "-- Select pen -- BATCH 1 (Broilers) BATCH 2 (Broilers)" at bounding box center [186, 133] width 164 height 18
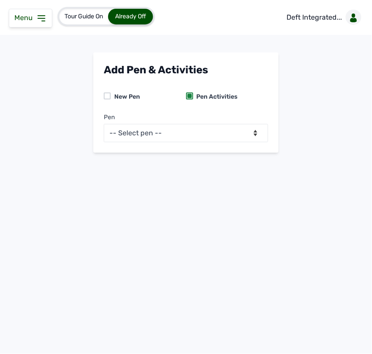
click at [37, 19] on icon at bounding box center [41, 18] width 10 height 10
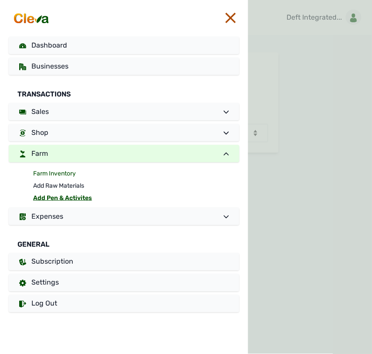
click at [49, 169] on link "Farm Inventory" at bounding box center [136, 173] width 206 height 12
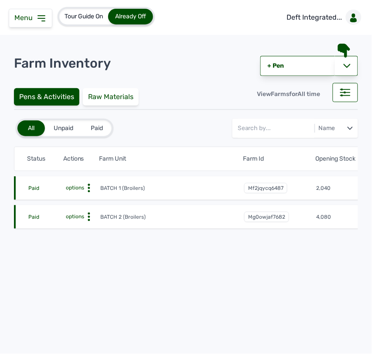
click at [92, 189] on icon at bounding box center [89, 188] width 9 height 9
click at [83, 195] on div "Farm Activities Edit Disable" at bounding box center [68, 211] width 63 height 39
click at [74, 202] on div "Farm Activities" at bounding box center [68, 201] width 62 height 10
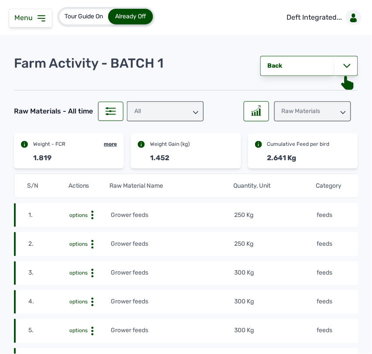
click at [320, 111] on div "Raw Materials" at bounding box center [312, 111] width 77 height 20
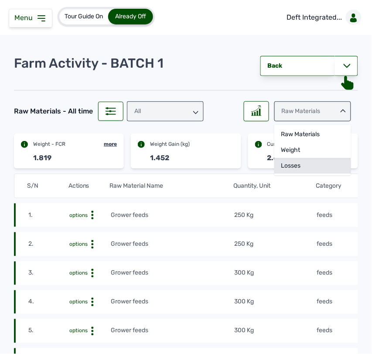
click at [303, 160] on div "Losses" at bounding box center [312, 166] width 77 height 16
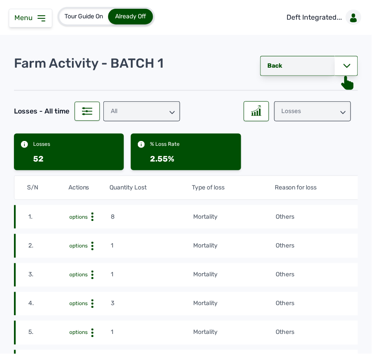
click at [290, 59] on link "Back" at bounding box center [297, 66] width 75 height 20
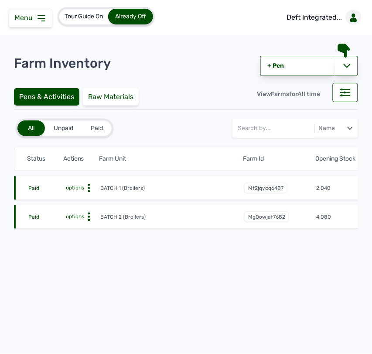
click at [90, 216] on icon at bounding box center [89, 216] width 9 height 9
click at [78, 232] on div "Farm Activities" at bounding box center [68, 230] width 62 height 10
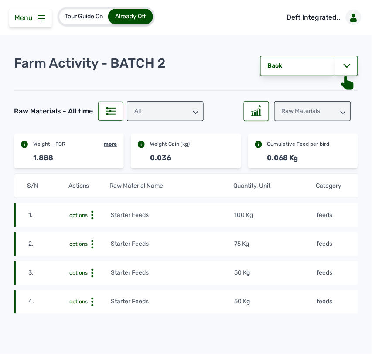
click at [202, 216] on td "Starter Feeds" at bounding box center [172, 215] width 124 height 10
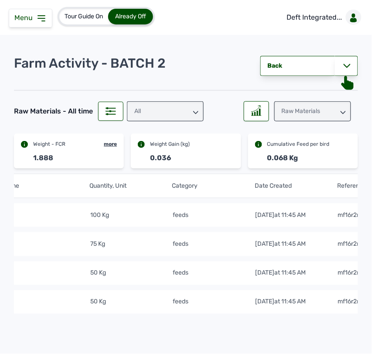
scroll to position [0, 181]
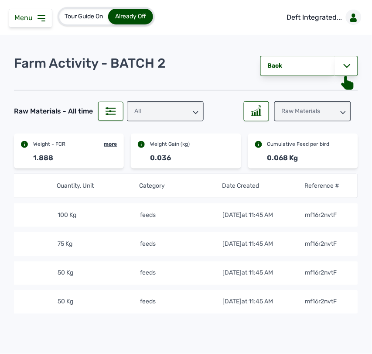
click at [304, 107] on div "Raw Materials" at bounding box center [312, 111] width 77 height 20
click at [295, 149] on div "Weight" at bounding box center [312, 150] width 77 height 16
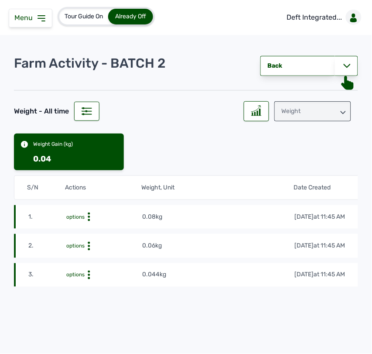
click at [308, 112] on div "Weight" at bounding box center [312, 111] width 77 height 20
click at [302, 160] on div "Losses" at bounding box center [312, 166] width 77 height 16
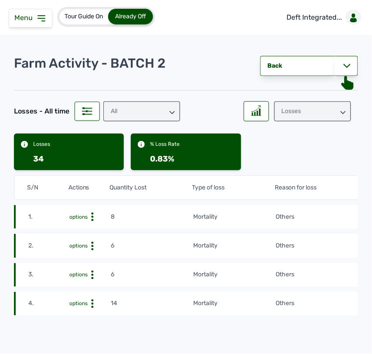
click at [306, 220] on td "Others" at bounding box center [337, 217] width 124 height 10
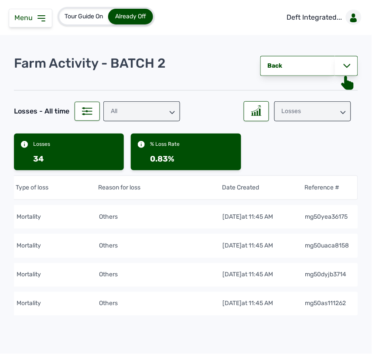
click at [167, 210] on tr "1. options 8 mortality Others [DATE] 11:45 AM mg50yea36175" at bounding box center [97, 217] width 521 height 24
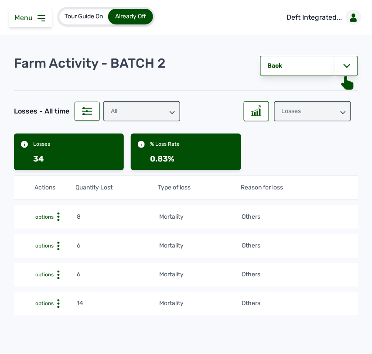
scroll to position [0, 0]
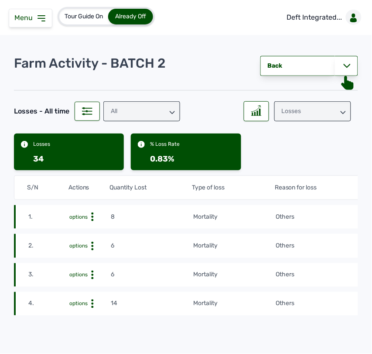
click at [294, 117] on div "Losses" at bounding box center [312, 111] width 77 height 20
click at [289, 149] on div "Weight" at bounding box center [312, 150] width 77 height 16
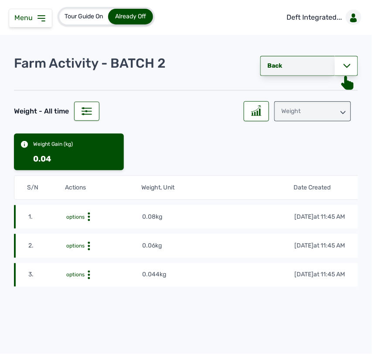
click at [267, 70] on link "Back" at bounding box center [297, 66] width 75 height 20
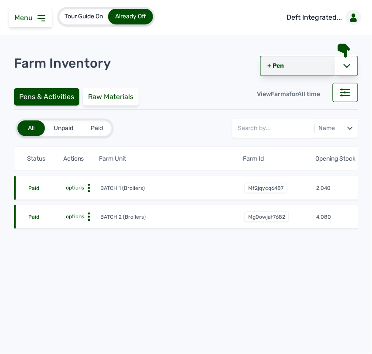
click at [283, 62] on link "+ Pen" at bounding box center [297, 66] width 75 height 20
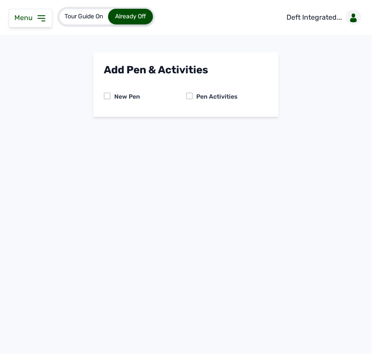
click at [189, 94] on div at bounding box center [189, 95] width 7 height 7
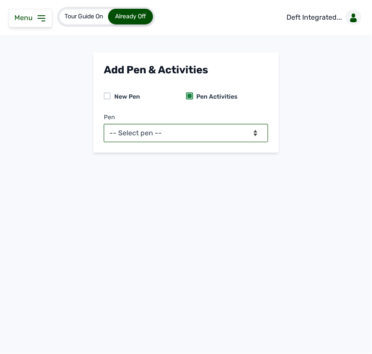
click at [177, 133] on select "-- Select pen -- BATCH 1 (Broilers) BATCH 2 (Broilers)" at bounding box center [186, 133] width 164 height 18
select select "mg0owjaf7682"
click at [104, 124] on select "-- Select pen -- BATCH 1 (Broilers) BATCH 2 (Broilers)" at bounding box center [186, 133] width 164 height 18
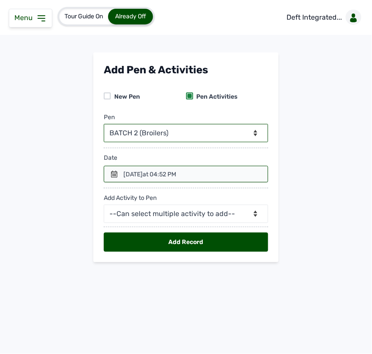
click at [114, 171] on icon at bounding box center [114, 173] width 7 height 7
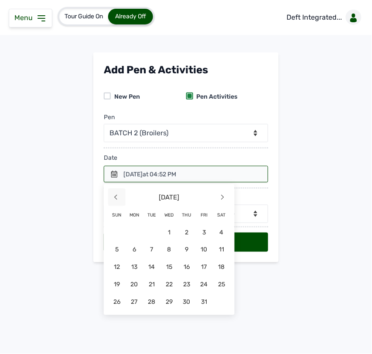
click at [114, 199] on span "<" at bounding box center [116, 196] width 17 height 17
click at [130, 300] on span "29" at bounding box center [134, 301] width 17 height 17
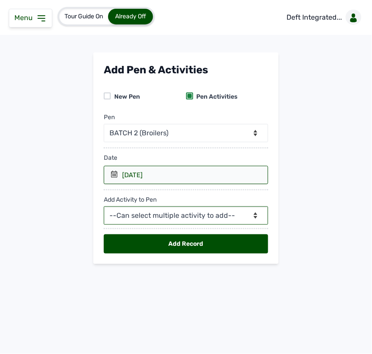
click at [138, 214] on select "--Can select multiple activity to add-- Raw Material Losses Weight" at bounding box center [186, 215] width 164 height 18
select select "Weight"
click at [104, 207] on select "--Can select multiple activity to add-- Raw Material Losses Weight" at bounding box center [186, 215] width 164 height 18
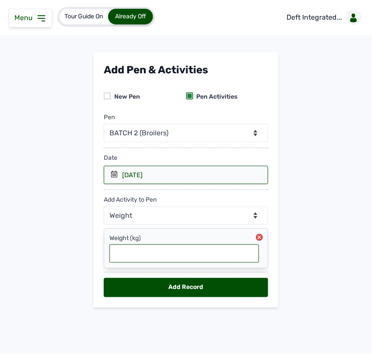
click at [156, 259] on input "text" at bounding box center [184, 253] width 150 height 18
type input "0.088"
click at [150, 284] on div "Add Record" at bounding box center [186, 287] width 164 height 19
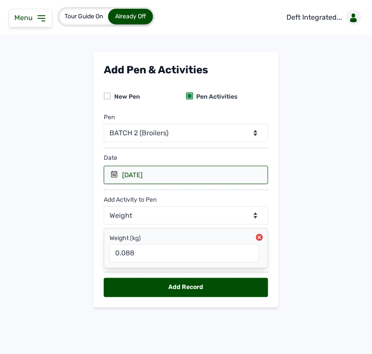
select select "null"
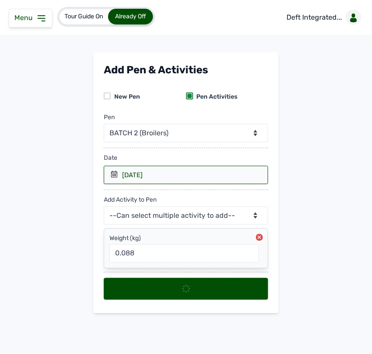
select select
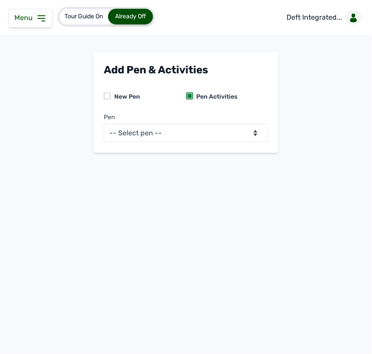
click at [40, 16] on icon at bounding box center [41, 18] width 7 height 5
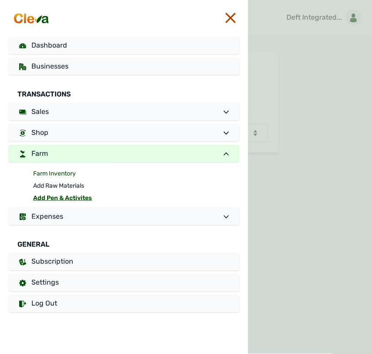
click at [59, 171] on link "Farm Inventory" at bounding box center [136, 173] width 206 height 12
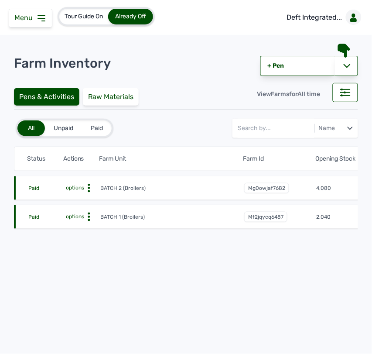
click at [88, 189] on icon at bounding box center [89, 188] width 9 height 9
click at [85, 197] on div "Farm Activities" at bounding box center [68, 201] width 62 height 10
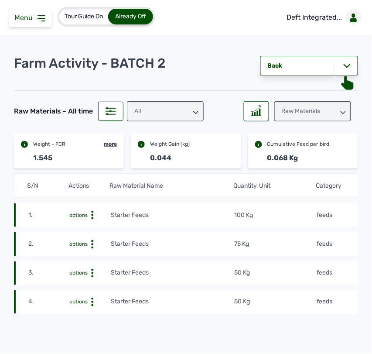
click at [184, 222] on tr "1. options Starter Feeds 100 Kg feeds [DATE] 11:45 AM mf16r2nvtF" at bounding box center [274, 215] width 521 height 24
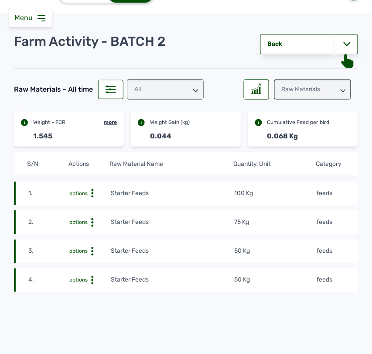
click at [320, 93] on div "Raw Materials" at bounding box center [312, 89] width 77 height 20
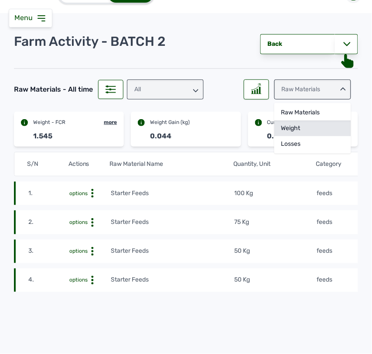
click at [304, 126] on div "Weight" at bounding box center [312, 128] width 77 height 16
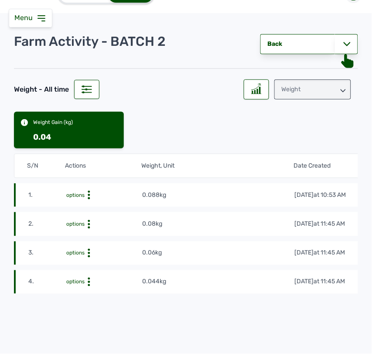
click at [303, 83] on div "Weight" at bounding box center [312, 89] width 77 height 20
click at [294, 109] on div "Raw Materials" at bounding box center [312, 113] width 77 height 16
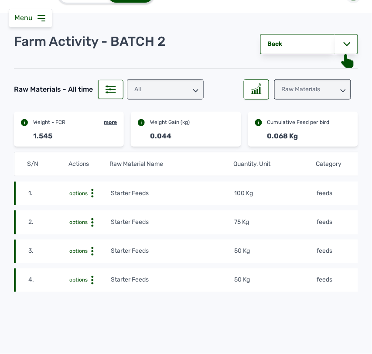
click at [282, 254] on td "50 Kg" at bounding box center [275, 251] width 82 height 10
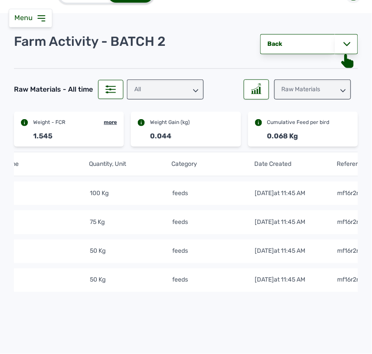
scroll to position [0, 174]
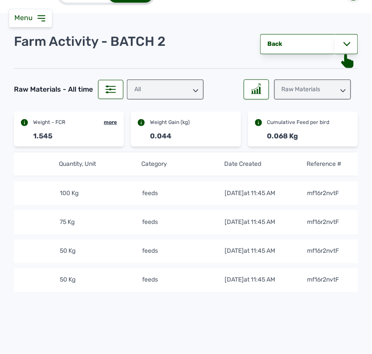
click at [321, 89] on div "Raw Materials" at bounding box center [312, 89] width 77 height 20
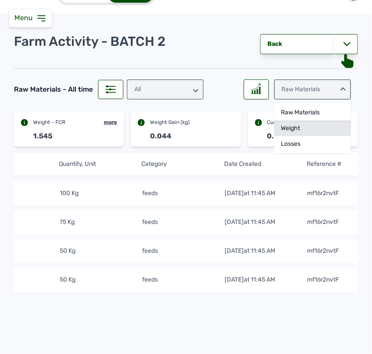
click at [307, 125] on div "Weight" at bounding box center [312, 128] width 77 height 16
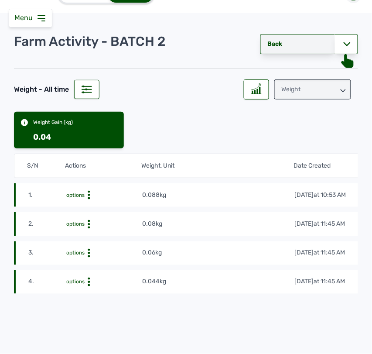
click at [305, 38] on link "Back" at bounding box center [297, 44] width 75 height 20
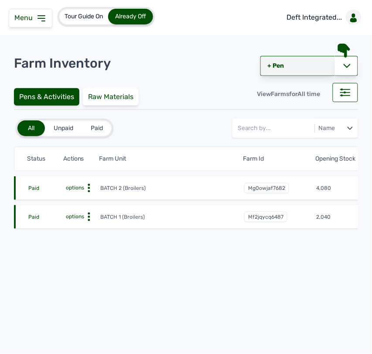
click at [280, 59] on link "+ Pen" at bounding box center [297, 66] width 75 height 20
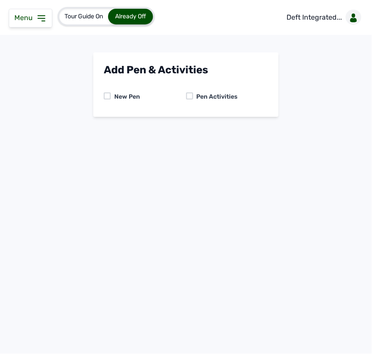
click at [187, 97] on div at bounding box center [189, 95] width 7 height 7
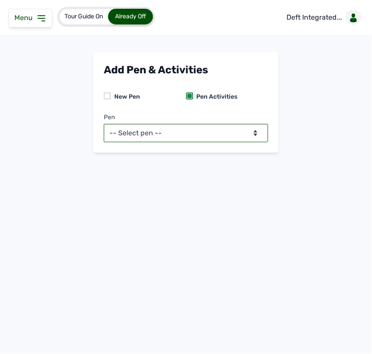
click at [167, 132] on select "-- Select pen -- BATCH 1 (Broilers) BATCH 2 (Broilers)" at bounding box center [186, 133] width 164 height 18
select select "mg0owjaf7682"
click at [104, 124] on select "-- Select pen -- BATCH 1 (Broilers) BATCH 2 (Broilers)" at bounding box center [186, 133] width 164 height 18
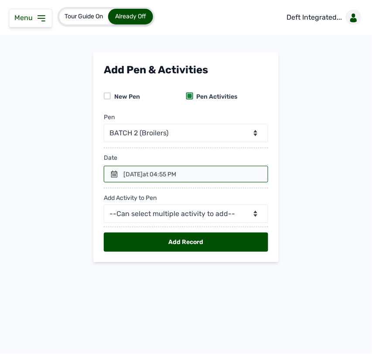
click at [112, 171] on icon at bounding box center [114, 173] width 6 height 7
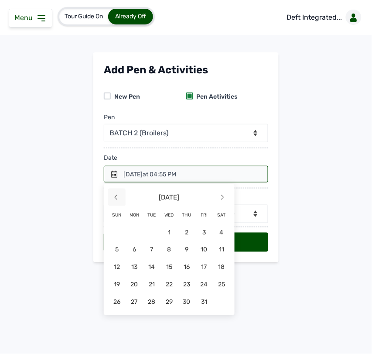
click at [121, 195] on span "<" at bounding box center [116, 196] width 17 height 17
click at [138, 302] on span "29" at bounding box center [134, 301] width 17 height 17
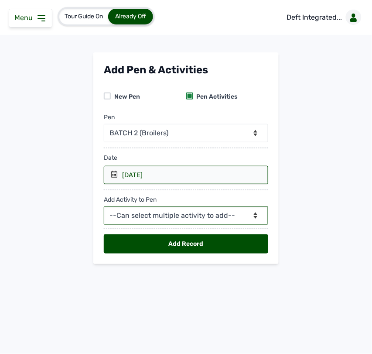
click at [163, 216] on select "--Can select multiple activity to add-- Raw Material Losses Weight" at bounding box center [186, 215] width 164 height 18
select select "Raw Material"
click at [104, 207] on select "--Can select multiple activity to add-- Raw Material Losses Weight" at bounding box center [186, 215] width 164 height 18
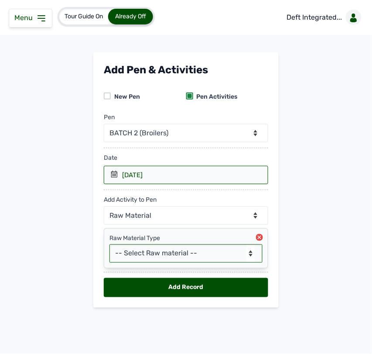
click at [150, 259] on select "-- Select Raw material -- feeds medications vaccines Biomass Fuel" at bounding box center [185, 253] width 153 height 18
select select "feeds"
click at [109, 245] on select "-- Select Raw material -- feeds medications vaccines Biomass Fuel" at bounding box center [185, 253] width 153 height 18
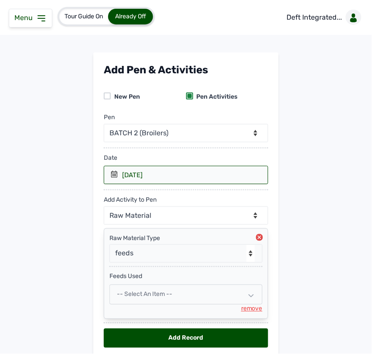
click at [147, 297] on span "-- Select an Item --" at bounding box center [144, 293] width 55 height 7
select select
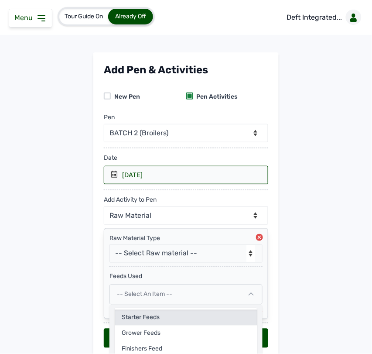
click at [148, 316] on div "Starter Feeds" at bounding box center [186, 318] width 143 height 16
select select
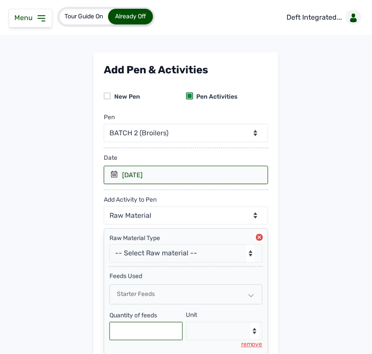
click at [144, 331] on input "text" at bounding box center [145, 331] width 73 height 18
type input "100"
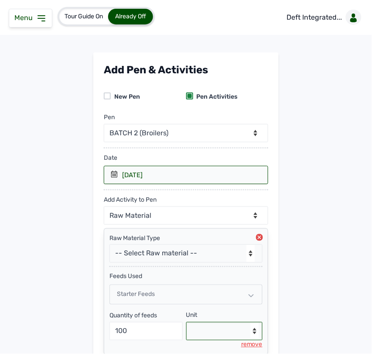
click at [204, 330] on select "--Select unit-- Bag(s) Kg" at bounding box center [224, 331] width 77 height 18
select select "Kg"
click at [186, 323] on select "--Select unit-- Bag(s) Kg" at bounding box center [224, 331] width 77 height 18
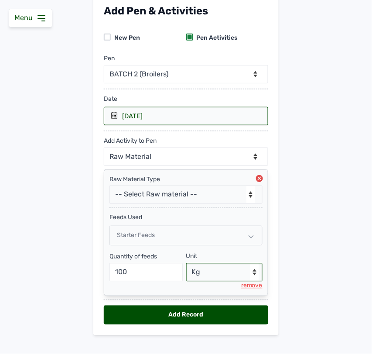
scroll to position [73, 0]
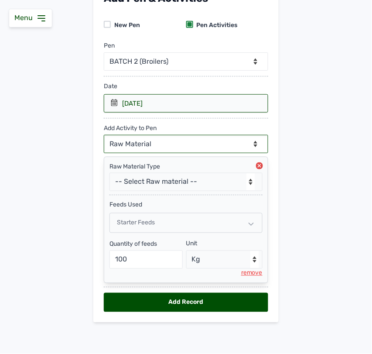
click at [174, 135] on select "--Can select multiple activity to add-- Raw Material Losses Weight" at bounding box center [186, 144] width 164 height 18
select select "Losses"
click at [104, 135] on select "--Can select multiple activity to add-- Raw Material Losses Weight" at bounding box center [186, 144] width 164 height 18
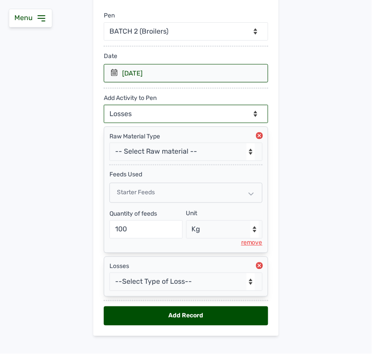
scroll to position [117, 0]
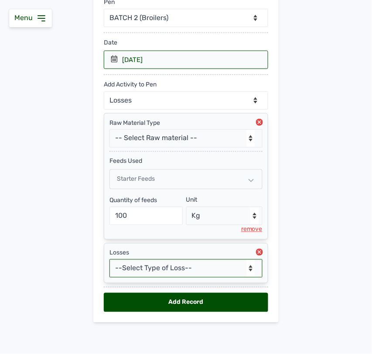
click at [149, 269] on select "--Select Type of Loss-- Mortality Culled Theft" at bounding box center [185, 268] width 153 height 18
click at [109, 259] on select "--Select Type of Loss-- Mortality Culled Theft" at bounding box center [185, 268] width 153 height 18
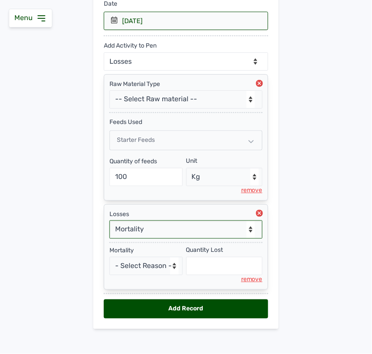
scroll to position [163, 0]
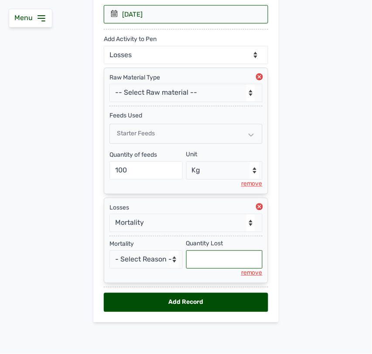
click at [194, 260] on input "text" at bounding box center [224, 259] width 77 height 18
select select "null"
type input "2"
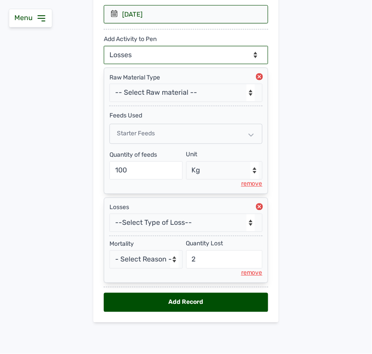
click at [203, 52] on select "--Can select multiple activity to add-- Raw Material Losses Weight" at bounding box center [186, 55] width 164 height 18
click at [104, 46] on select "--Can select multiple activity to add-- Raw Material Losses Weight" at bounding box center [186, 55] width 164 height 18
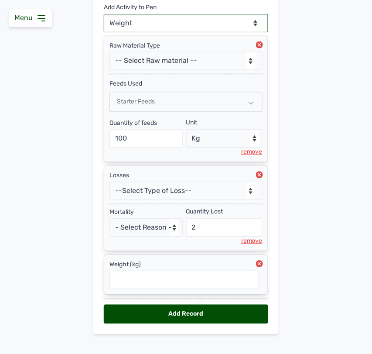
scroll to position [207, 0]
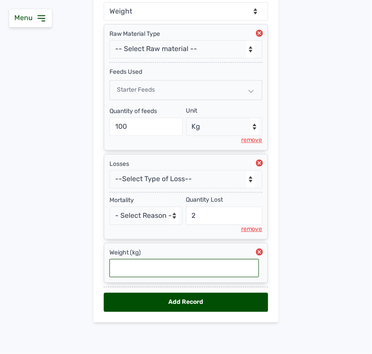
click at [204, 264] on input "text" at bounding box center [184, 268] width 150 height 18
click at [257, 249] on circle at bounding box center [259, 251] width 7 height 7
select select "null"
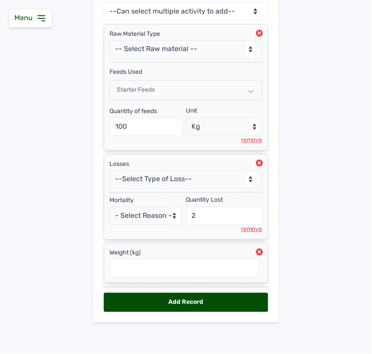
scroll to position [163, 0]
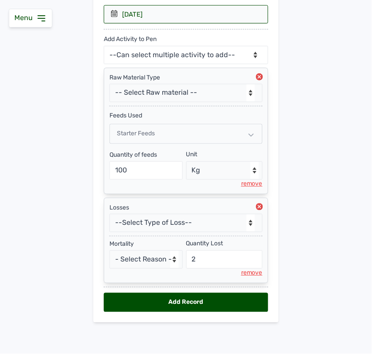
click at [218, 301] on div "Add Record" at bounding box center [186, 302] width 164 height 19
click at [167, 254] on select "- Select Reason - Disease Late Vaccination Wrong Vaccination Heat [MEDICAL_DATA…" at bounding box center [145, 259] width 73 height 18
select select "Others"
click at [109, 250] on select "- Select Reason - Disease Late Vaccination Wrong Vaccination Heat [MEDICAL_DATA…" at bounding box center [145, 259] width 73 height 18
click at [176, 299] on div "Add Record" at bounding box center [186, 302] width 164 height 19
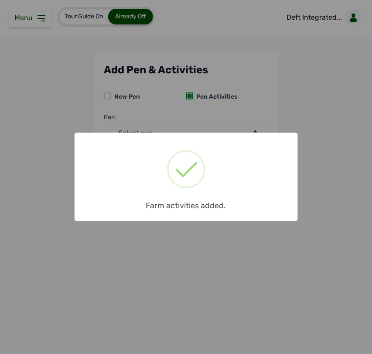
scroll to position [0, 0]
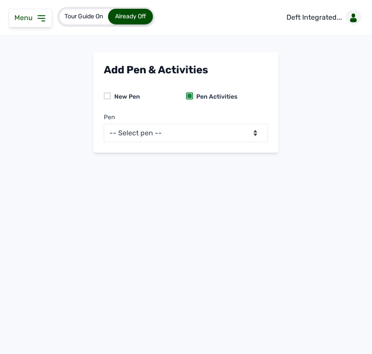
click at [246, 123] on div "Pen -- Select pen -- BATCH 1 (Broilers) BATCH 2 (Broilers)" at bounding box center [186, 124] width 164 height 36
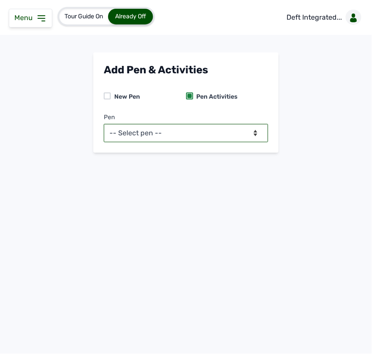
click at [252, 126] on select "-- Select pen -- BATCH 1 (Broilers) BATCH 2 (Broilers)" at bounding box center [186, 133] width 164 height 18
select select "mg0owjaf7682"
click at [104, 124] on select "-- Select pen -- BATCH 1 (Broilers) BATCH 2 (Broilers)" at bounding box center [186, 133] width 164 height 18
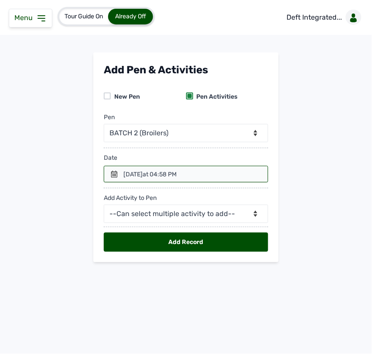
click at [113, 175] on icon at bounding box center [114, 173] width 7 height 7
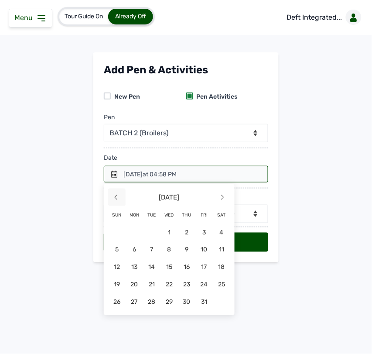
click at [120, 193] on span "<" at bounding box center [116, 196] width 17 height 17
click at [155, 301] on span "30" at bounding box center [151, 301] width 17 height 17
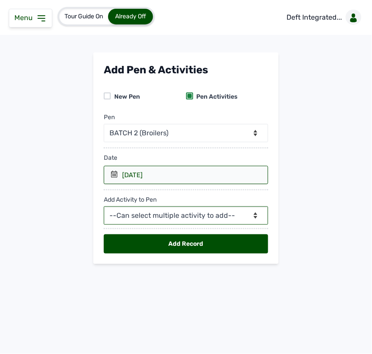
click at [153, 212] on select "--Can select multiple activity to add-- Raw Material Losses Weight" at bounding box center [186, 215] width 164 height 18
select select "Raw Material"
click at [104, 207] on select "--Can select multiple activity to add-- Raw Material Losses Weight" at bounding box center [186, 215] width 164 height 18
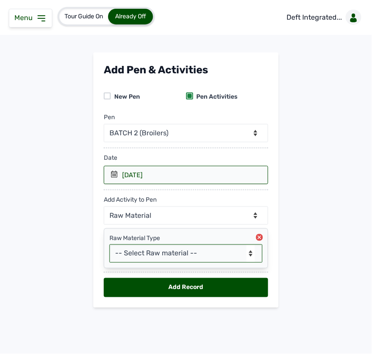
click at [148, 253] on select "-- Select Raw material -- feeds medications vaccines Biomass Fuel" at bounding box center [185, 253] width 153 height 18
select select "feeds"
click at [109, 245] on select "-- Select Raw material -- feeds medications vaccines Biomass Fuel" at bounding box center [185, 253] width 153 height 18
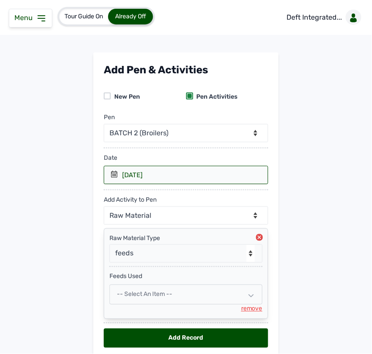
click at [146, 289] on div "-- Select an Item --" at bounding box center [185, 294] width 153 height 20
select select
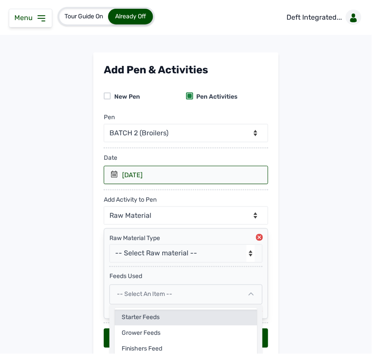
click at [147, 317] on div "Starter Feeds" at bounding box center [186, 318] width 143 height 16
select select
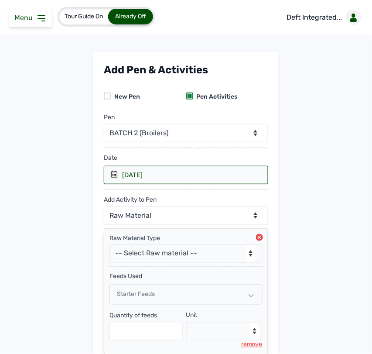
scroll to position [73, 0]
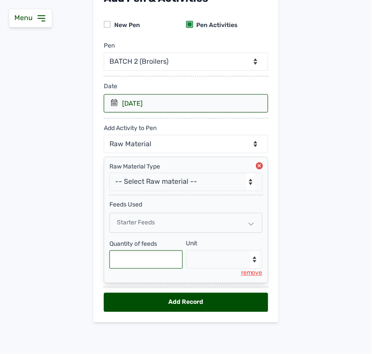
click at [147, 264] on input "text" at bounding box center [145, 259] width 73 height 18
type input "125"
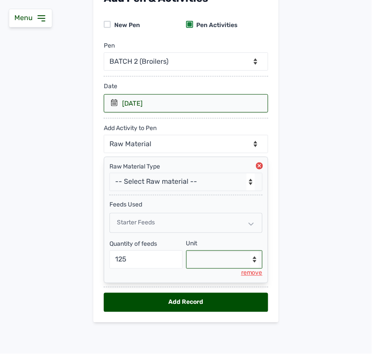
click at [214, 255] on select "--Select unit-- Bag(s) Kg" at bounding box center [224, 259] width 77 height 18
select select "Kg"
click at [186, 250] on select "--Select unit-- Bag(s) Kg" at bounding box center [224, 259] width 77 height 18
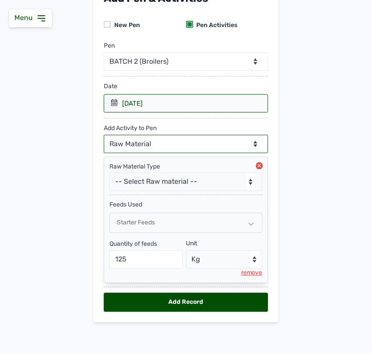
click at [201, 140] on select "--Can select multiple activity to add-- Raw Material Losses Weight" at bounding box center [186, 144] width 164 height 18
select select "Losses"
click at [104, 135] on select "--Can select multiple activity to add-- Raw Material Losses Weight" at bounding box center [186, 144] width 164 height 18
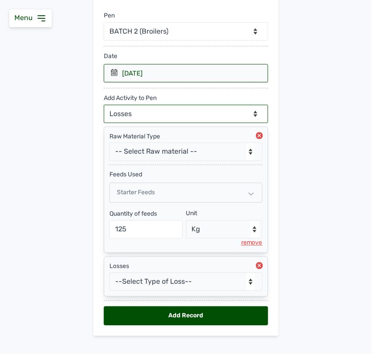
scroll to position [117, 0]
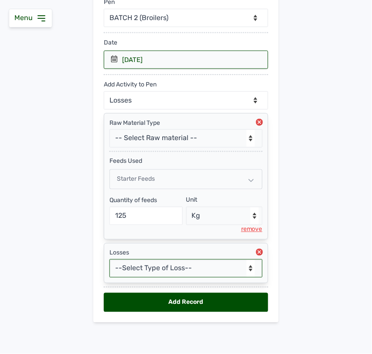
click at [179, 269] on select "--Select Type of Loss-- Mortality Culled Theft" at bounding box center [185, 268] width 153 height 18
click at [109, 259] on select "--Select Type of Loss-- Mortality Culled Theft" at bounding box center [185, 268] width 153 height 18
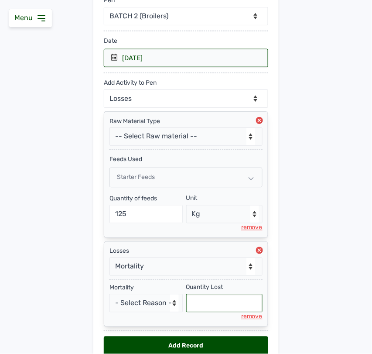
click at [195, 306] on input "text" at bounding box center [224, 303] width 77 height 18
select select "null"
type input "3"
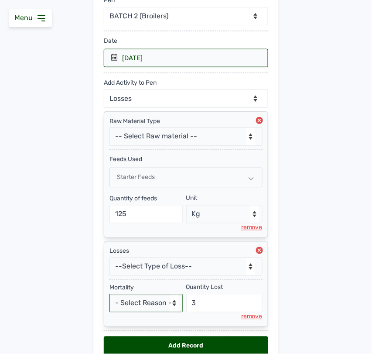
click at [160, 306] on select "- Select Reason - Disease Late Vaccination Wrong Vaccination Heat [MEDICAL_DATA…" at bounding box center [145, 303] width 73 height 18
select select "Others"
click at [109, 296] on select "- Select Reason - Disease Late Vaccination Wrong Vaccination Heat [MEDICAL_DATA…" at bounding box center [145, 303] width 73 height 18
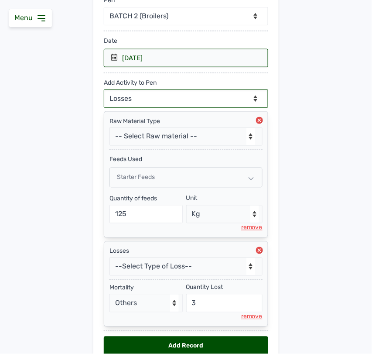
click at [201, 94] on select "--Can select multiple activity to add-- Raw Material Losses Weight" at bounding box center [186, 98] width 164 height 18
select select "Weight"
click at [104, 89] on select "--Can select multiple activity to add-- Raw Material Losses Weight" at bounding box center [186, 98] width 164 height 18
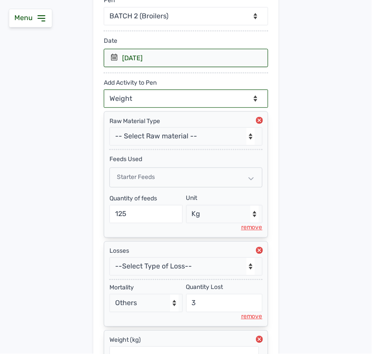
scroll to position [207, 0]
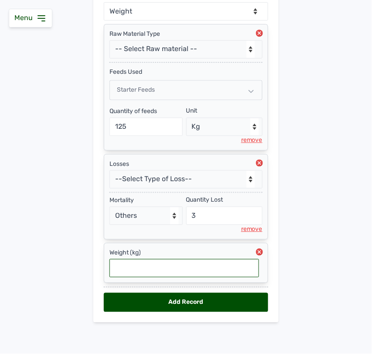
click at [195, 267] on input "text" at bounding box center [184, 268] width 150 height 18
type input "0.092"
click at [229, 303] on div "Add Record" at bounding box center [186, 302] width 164 height 19
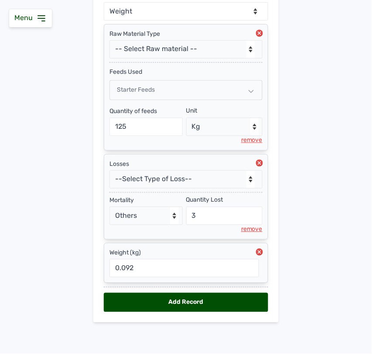
select select "null"
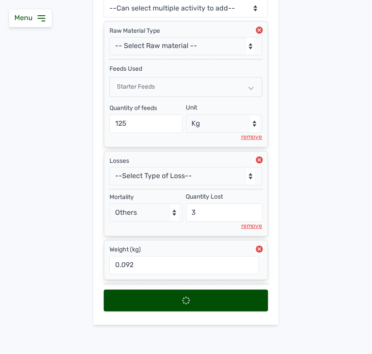
select select
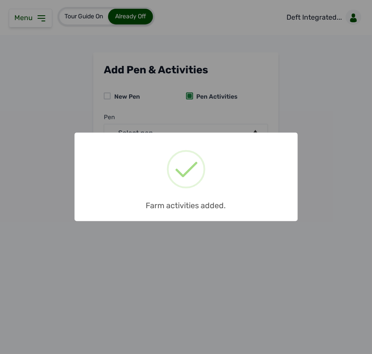
scroll to position [0, 0]
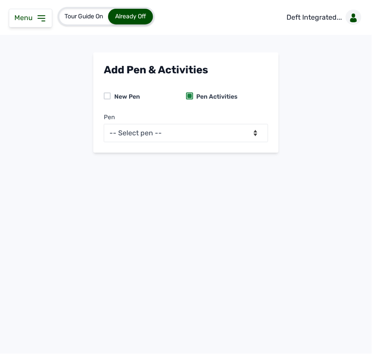
click at [40, 20] on icon at bounding box center [41, 18] width 10 height 10
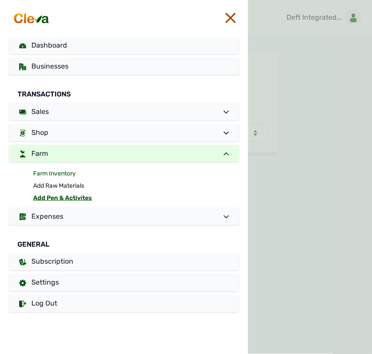
click at [66, 174] on link "Farm Inventory" at bounding box center [136, 173] width 206 height 12
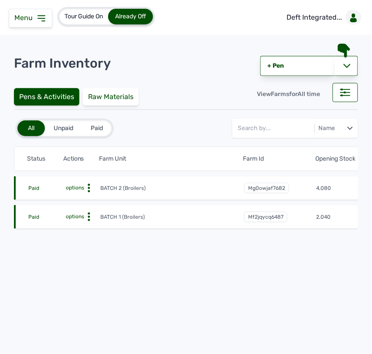
click at [88, 186] on icon at bounding box center [89, 188] width 9 height 9
click at [81, 203] on div "Farm Activities" at bounding box center [68, 201] width 62 height 10
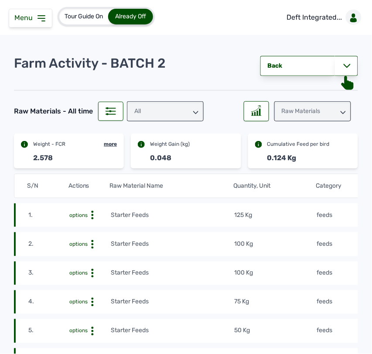
click at [316, 110] on div "Raw Materials" at bounding box center [312, 111] width 77 height 20
click at [299, 151] on div "Weight" at bounding box center [312, 150] width 77 height 16
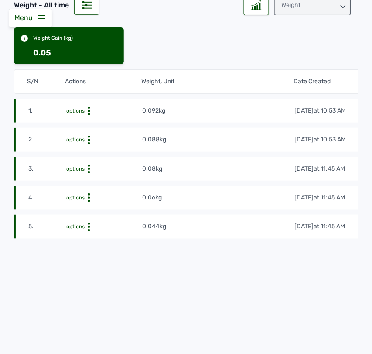
scroll to position [109, 0]
